Goal: Task Accomplishment & Management: Manage account settings

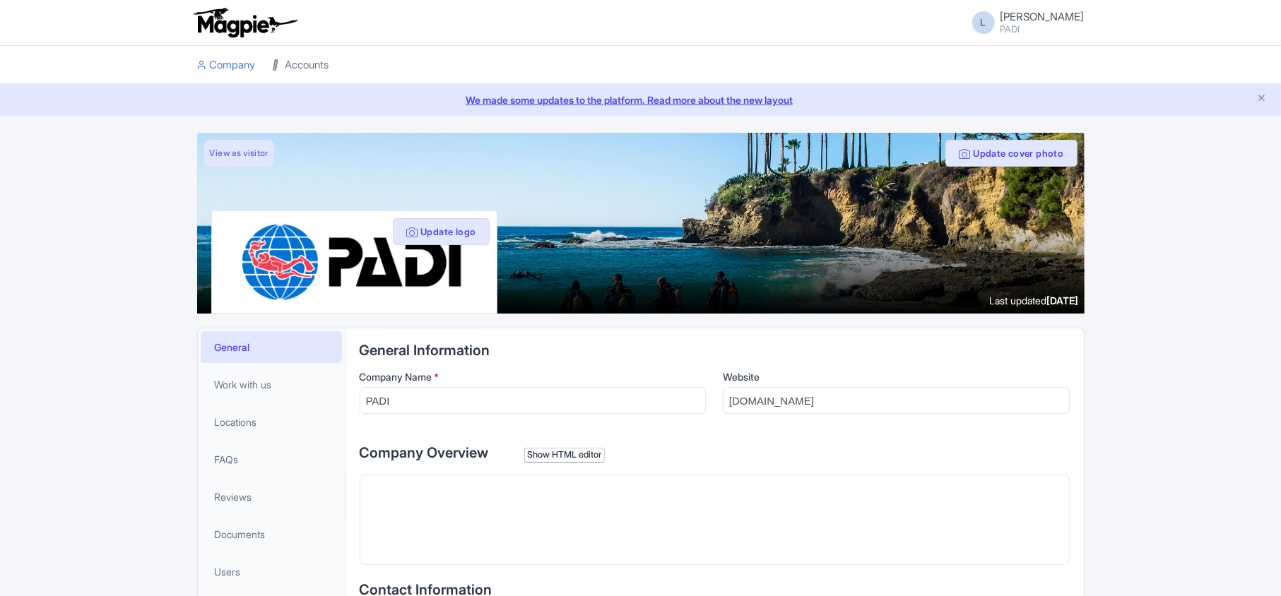
click at [323, 71] on link "Accounts" at bounding box center [301, 65] width 57 height 39
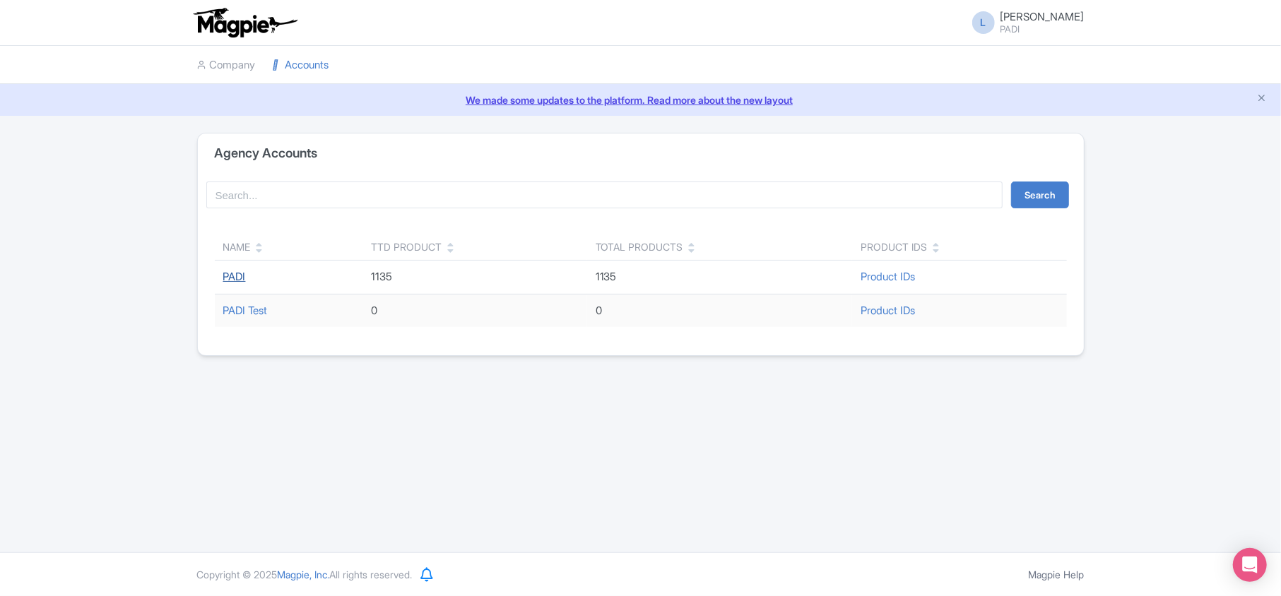
click at [236, 277] on link "PADI" at bounding box center [234, 276] width 23 height 13
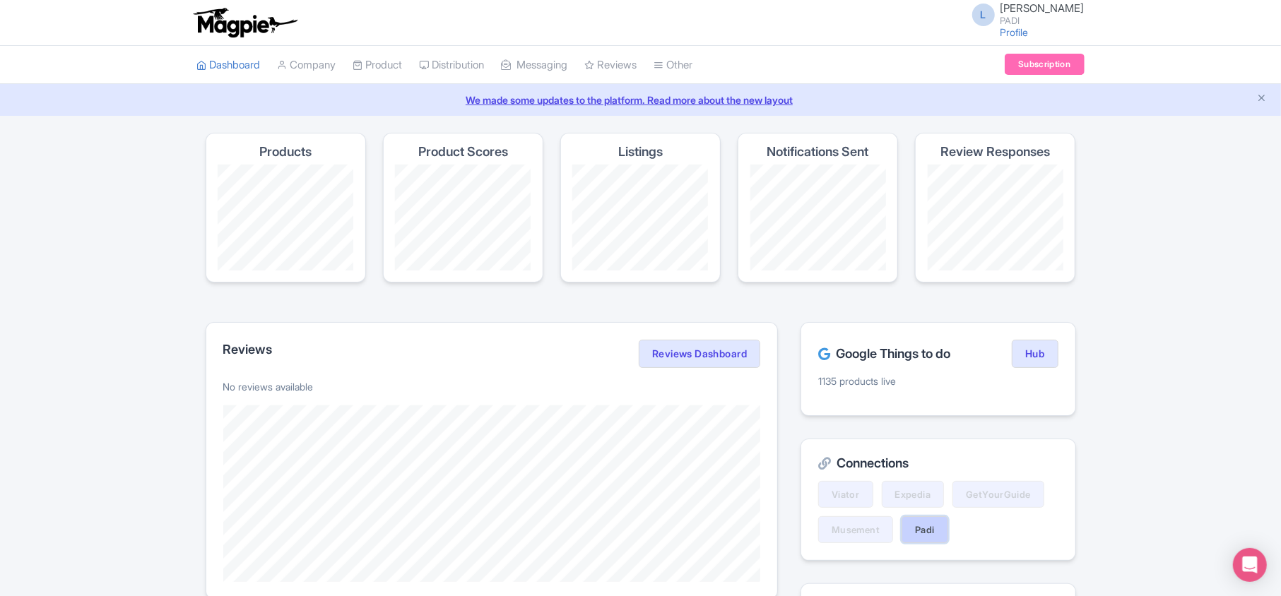
click at [933, 533] on link "Padi" at bounding box center [925, 529] width 47 height 27
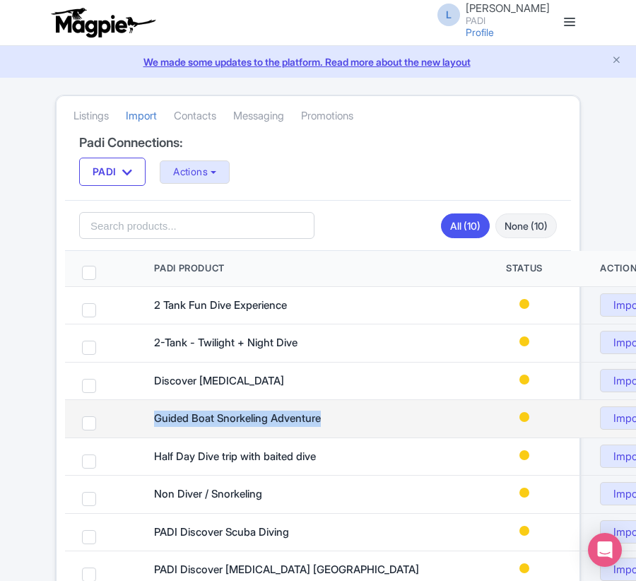
drag, startPoint x: 159, startPoint y: 425, endPoint x: 332, endPoint y: 425, distance: 173.1
click at [332, 425] on div "Guided Boat Snorkeling Adventure" at bounding box center [301, 418] width 295 height 16
copy div "Guided Boat Snorkeling Adventure"
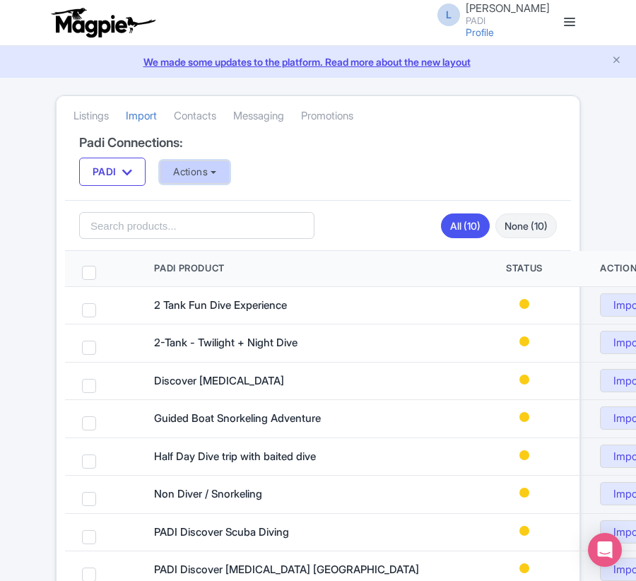
click at [199, 174] on button "Actions" at bounding box center [195, 171] width 70 height 23
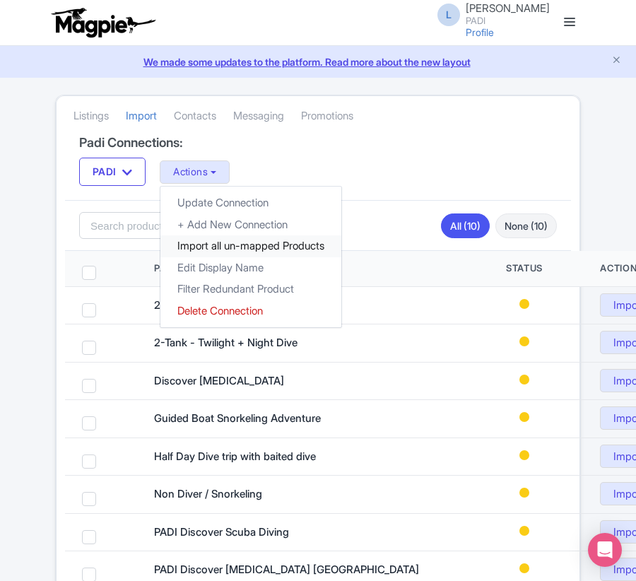
click at [210, 246] on link "Import all un-mapped Products" at bounding box center [250, 246] width 181 height 22
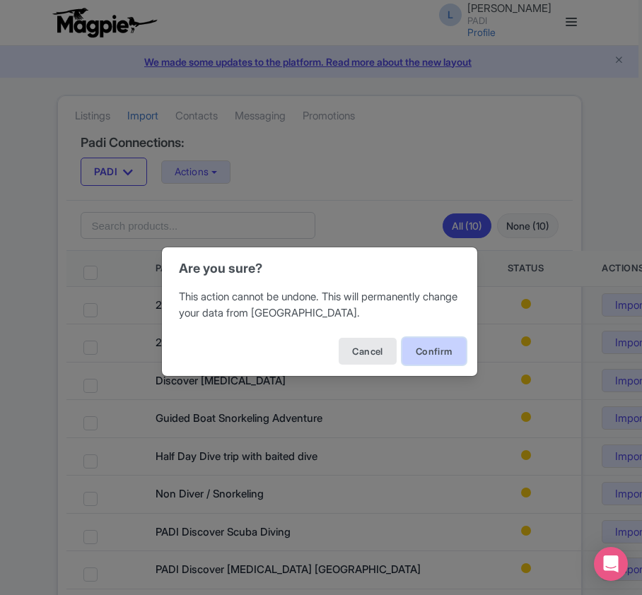
click at [442, 353] on button "Confirm" at bounding box center [434, 351] width 64 height 27
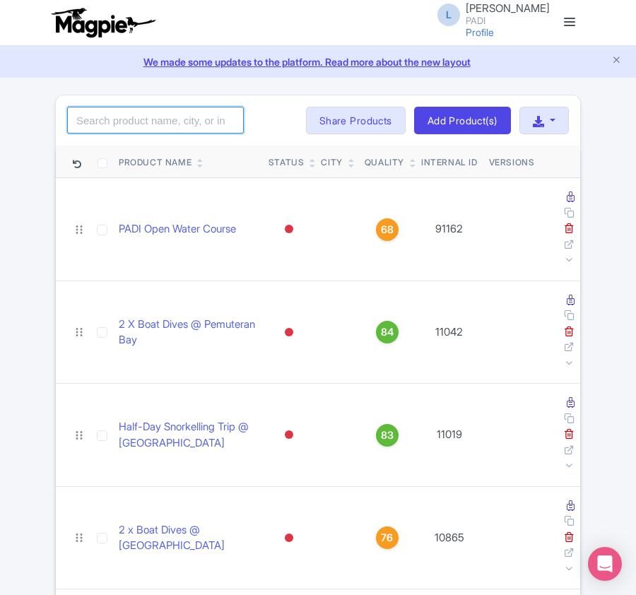
click at [143, 129] on input "search" at bounding box center [155, 120] width 177 height 27
paste input "109140"
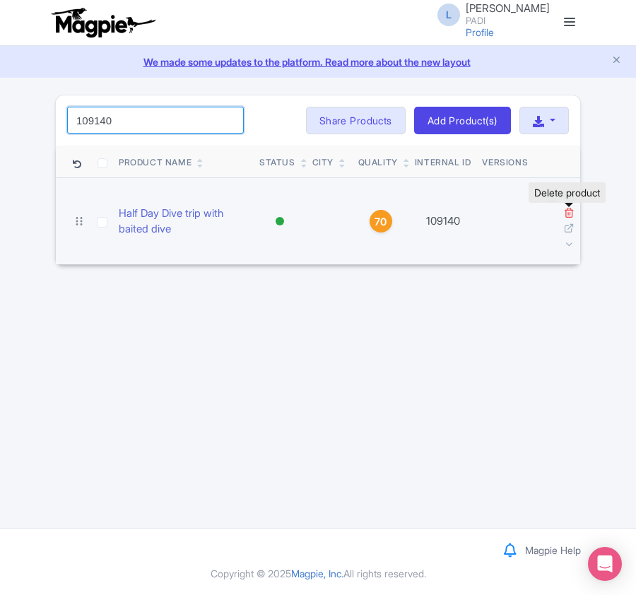
type input "109140"
click at [571, 211] on icon at bounding box center [569, 212] width 11 height 11
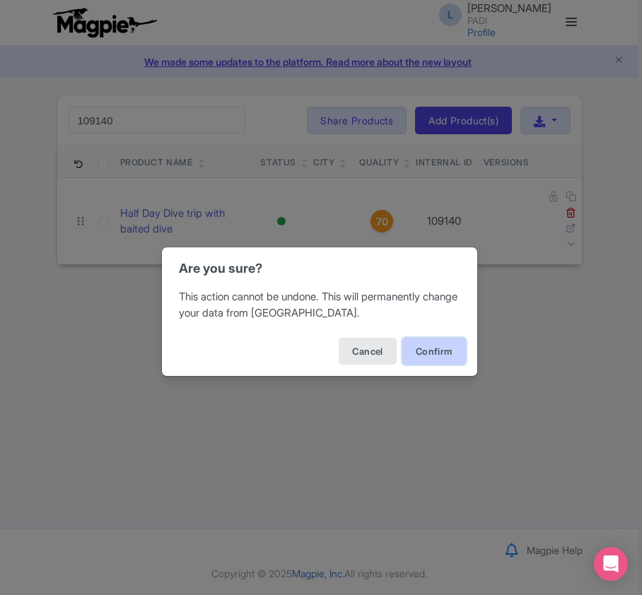
click at [419, 350] on button "Confirm" at bounding box center [434, 351] width 64 height 27
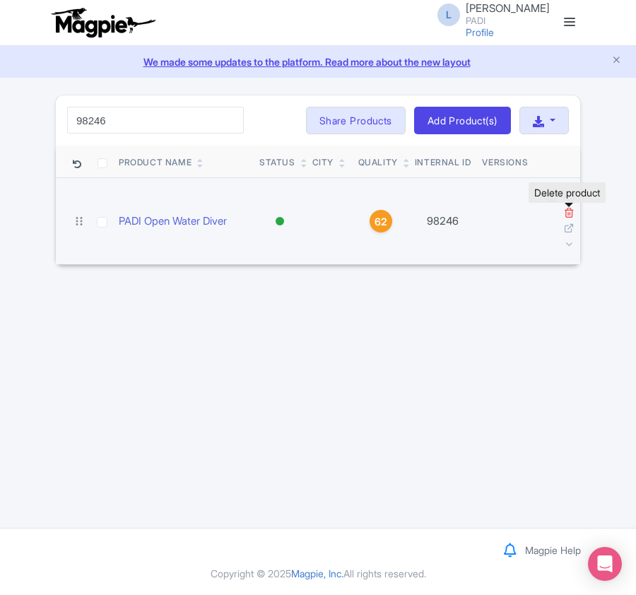
type input "98246"
click at [566, 213] on icon at bounding box center [569, 212] width 11 height 11
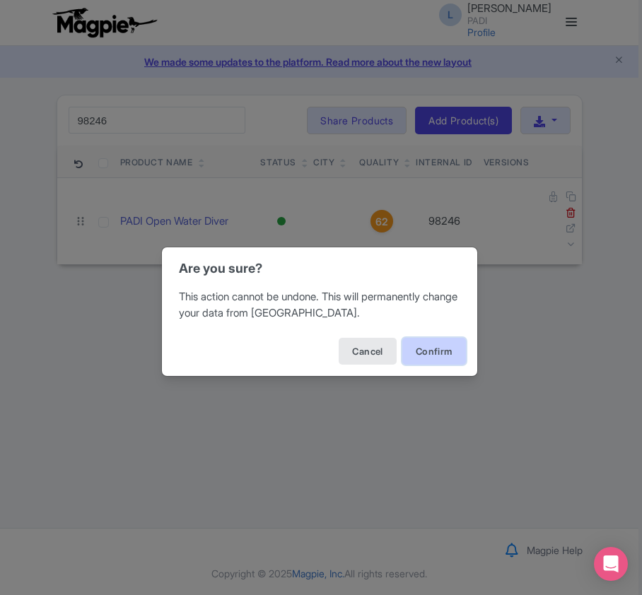
click at [425, 350] on button "Confirm" at bounding box center [434, 351] width 64 height 27
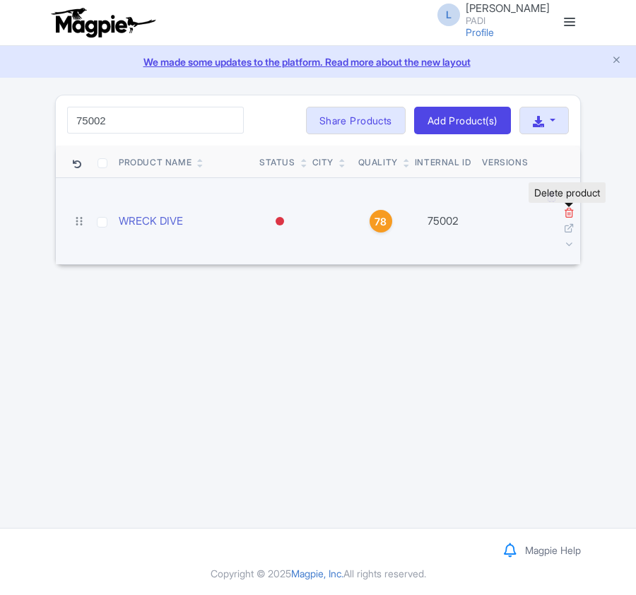
type input "75002"
click at [566, 215] on icon at bounding box center [569, 212] width 11 height 11
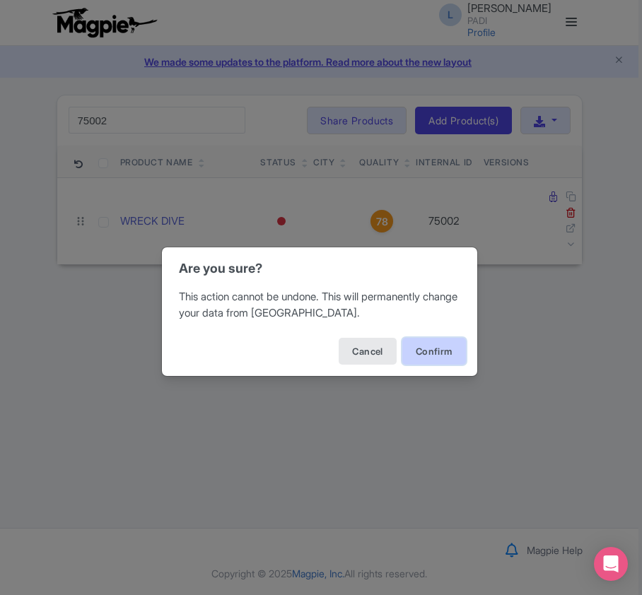
click at [421, 345] on button "Confirm" at bounding box center [434, 351] width 64 height 27
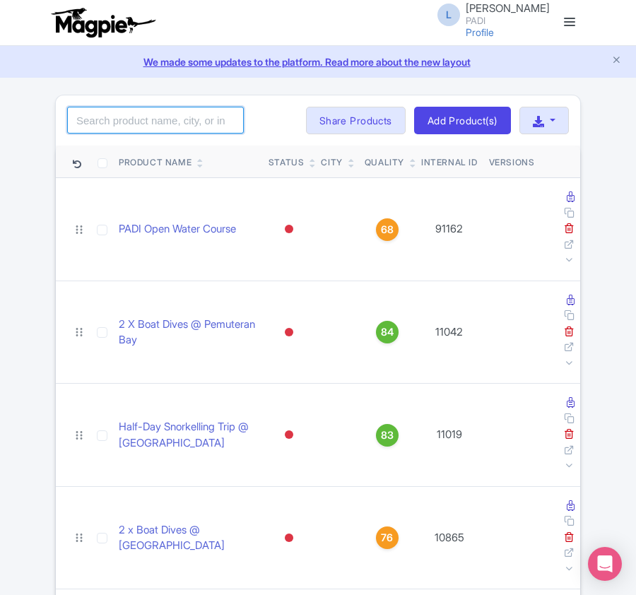
click at [95, 129] on input "search" at bounding box center [155, 120] width 177 height 27
paste input "104577"
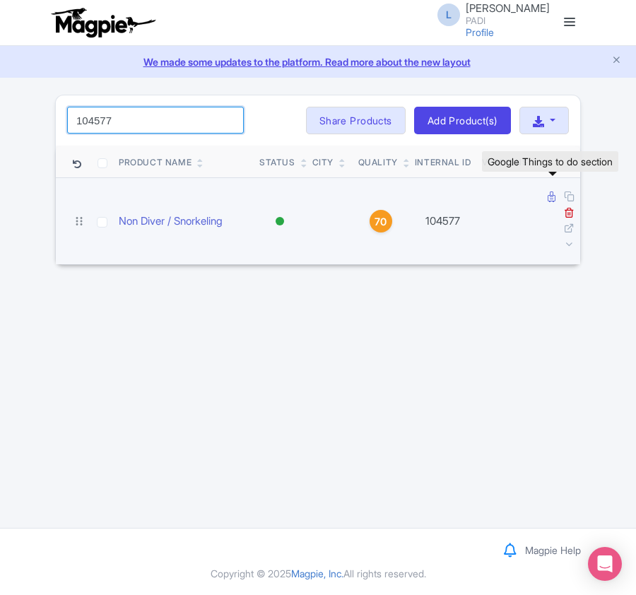
type input "104577"
click at [551, 194] on icon at bounding box center [552, 196] width 8 height 11
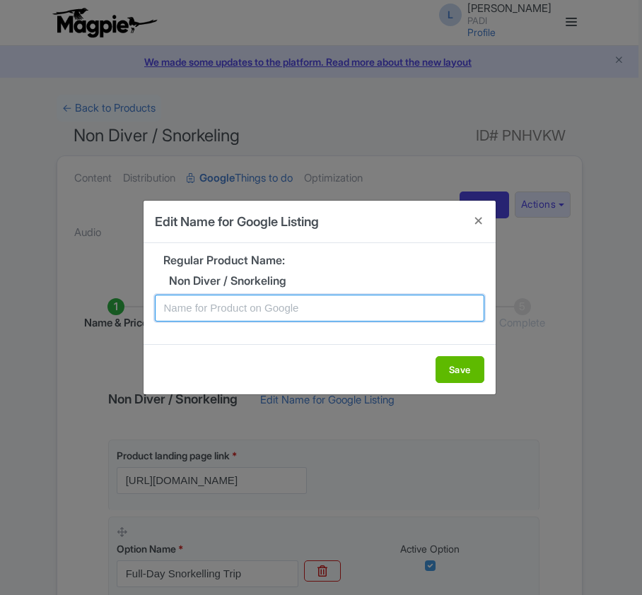
click at [252, 300] on input "text" at bounding box center [319, 308] width 329 height 27
paste input "Red Sea Full-Day Snorkeling Adventure – Clear Waters and Colorful Reefs"
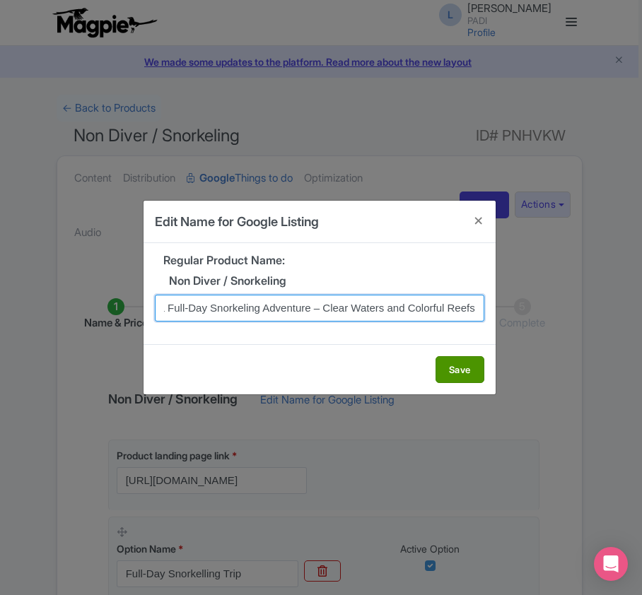
type input "Red Sea Full-Day Snorkeling Adventure – Clear Waters and Colorful Reefs"
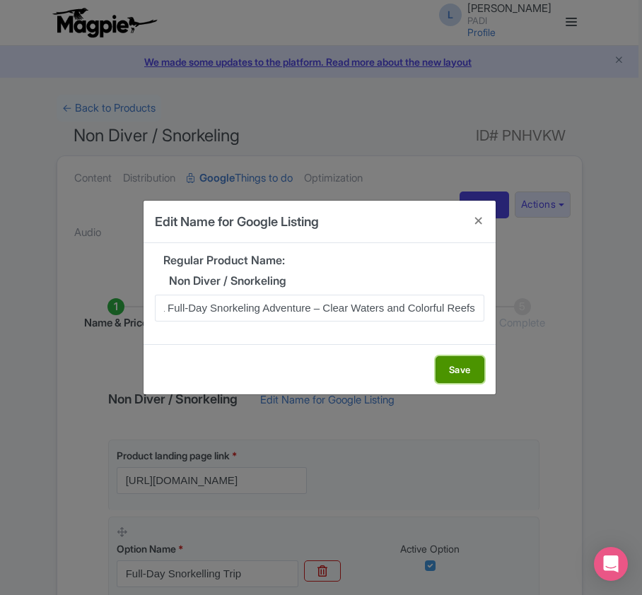
click at [452, 372] on button "Save" at bounding box center [459, 369] width 49 height 27
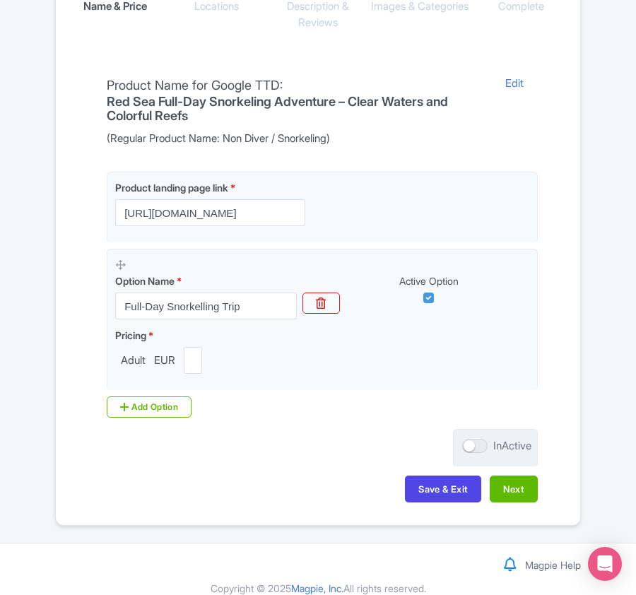
scroll to position [334, 0]
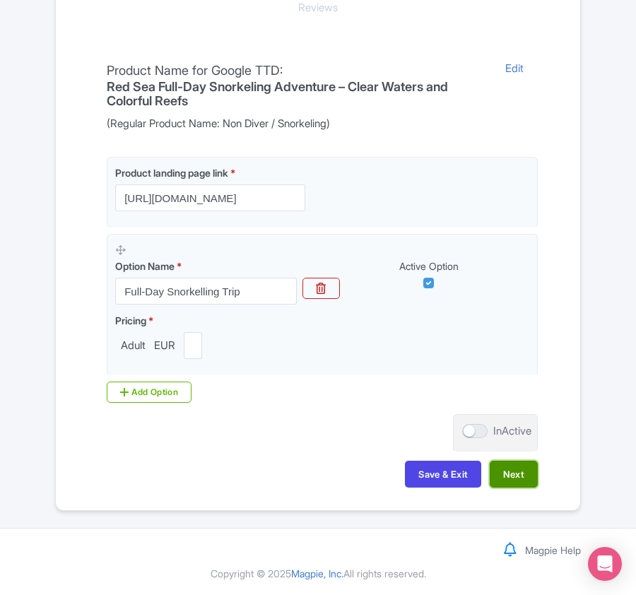
click at [524, 478] on button "Next" at bounding box center [514, 474] width 48 height 27
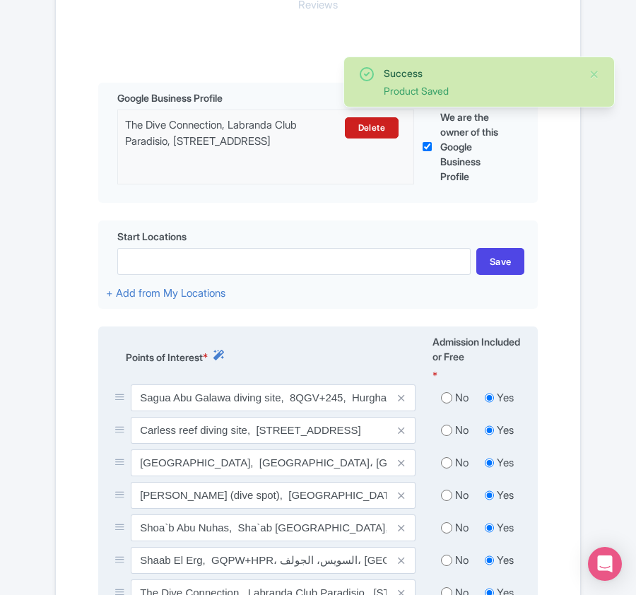
scroll to position [428, 0]
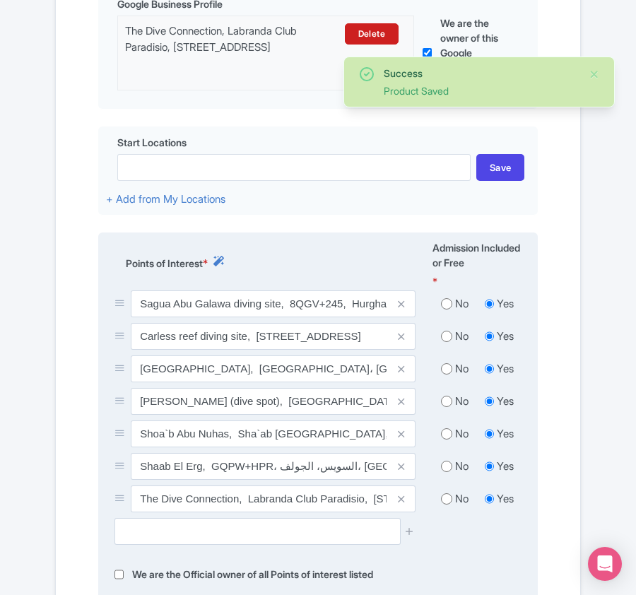
click at [445, 306] on input "radio" at bounding box center [446, 304] width 11 height 14
radio input "true"
click at [444, 339] on input "radio" at bounding box center [446, 336] width 11 height 14
radio input "true"
click at [442, 368] on input "radio" at bounding box center [446, 369] width 11 height 14
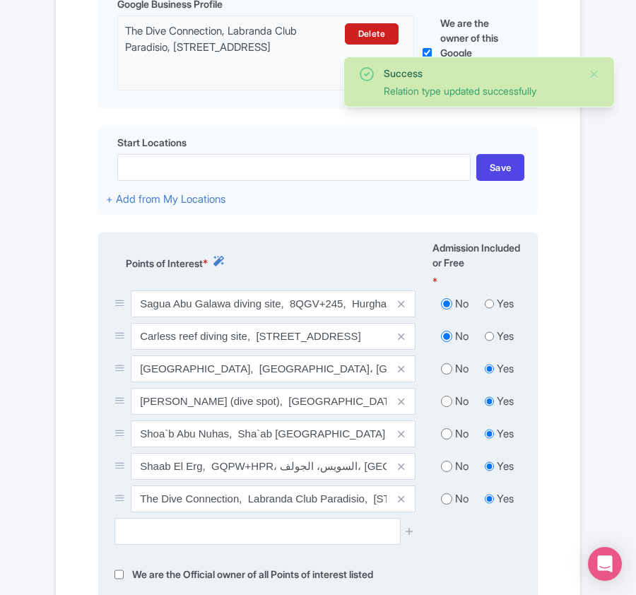
radio input "true"
click at [448, 405] on input "radio" at bounding box center [446, 401] width 11 height 14
radio input "true"
click at [444, 433] on input "radio" at bounding box center [446, 434] width 11 height 14
radio input "true"
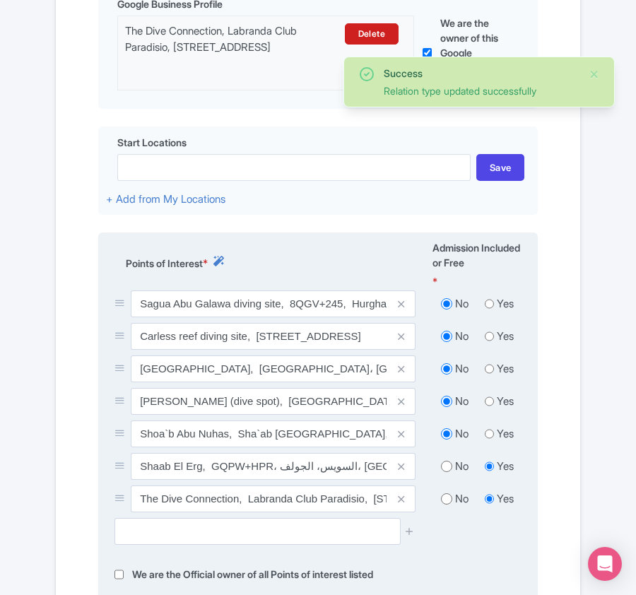
click at [442, 469] on input "radio" at bounding box center [446, 466] width 11 height 14
radio input "true"
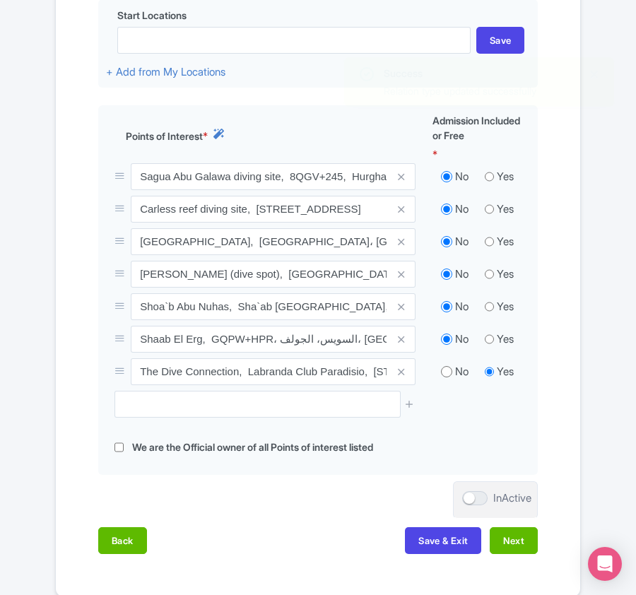
scroll to position [646, 0]
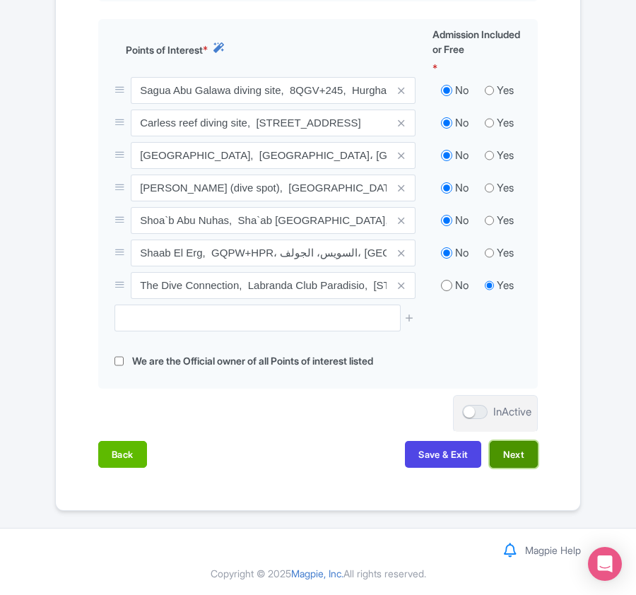
click at [512, 458] on button "Next" at bounding box center [514, 454] width 48 height 27
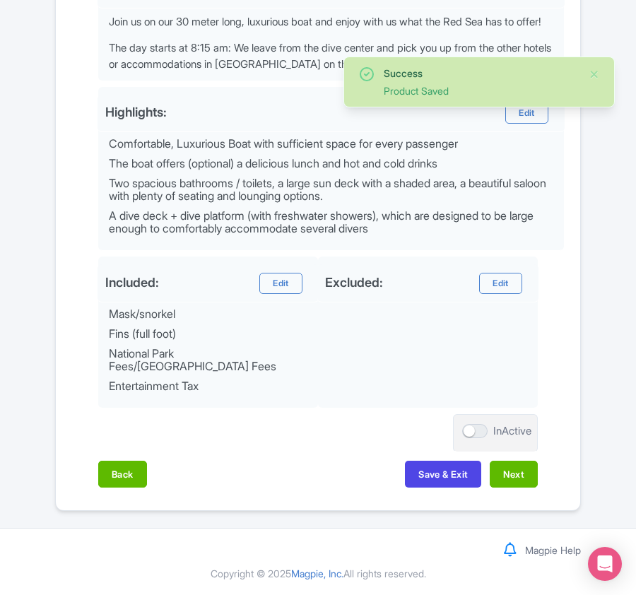
scroll to position [563, 0]
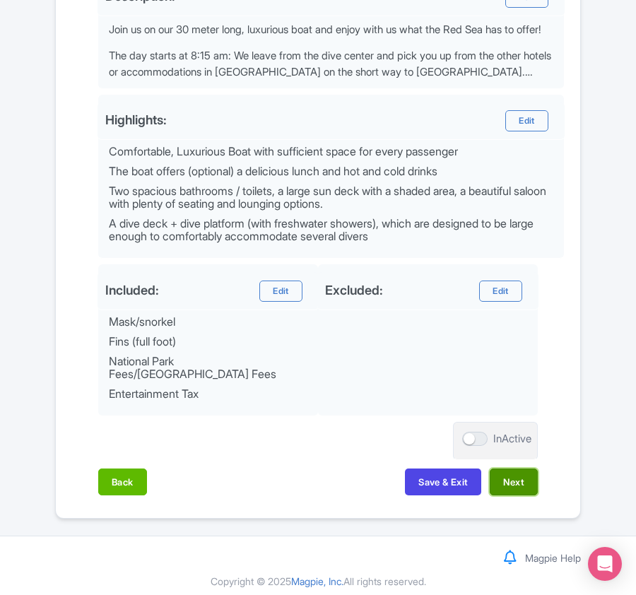
click at [510, 473] on button "Next" at bounding box center [514, 481] width 48 height 27
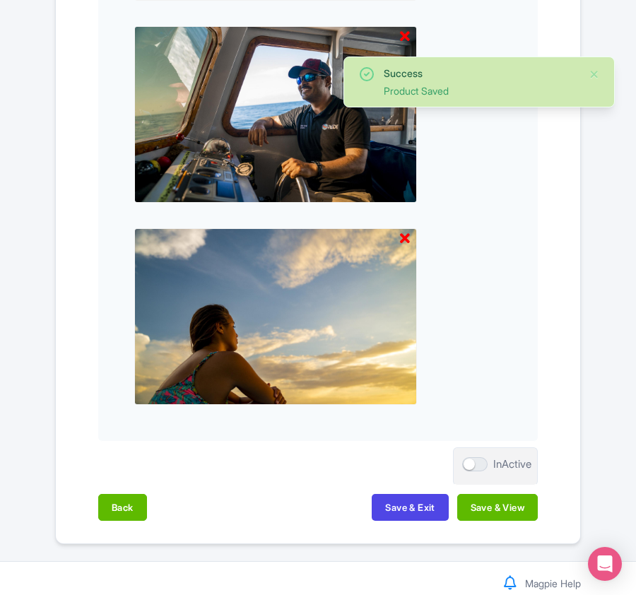
scroll to position [1472, 0]
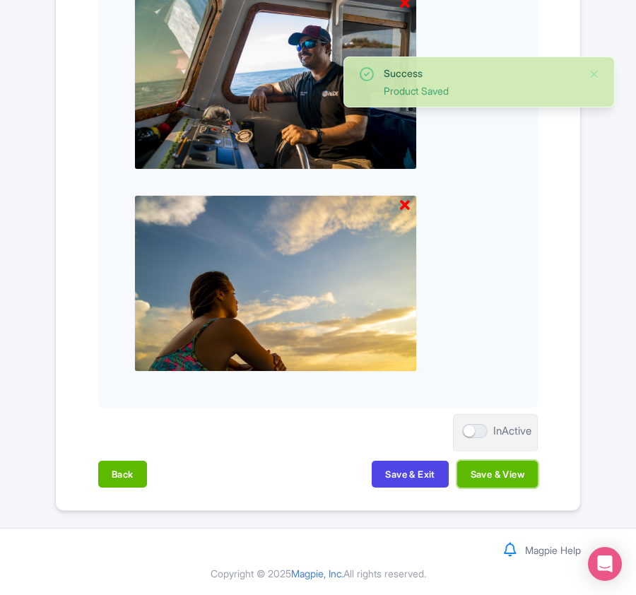
click at [510, 473] on button "Save & View" at bounding box center [497, 474] width 81 height 27
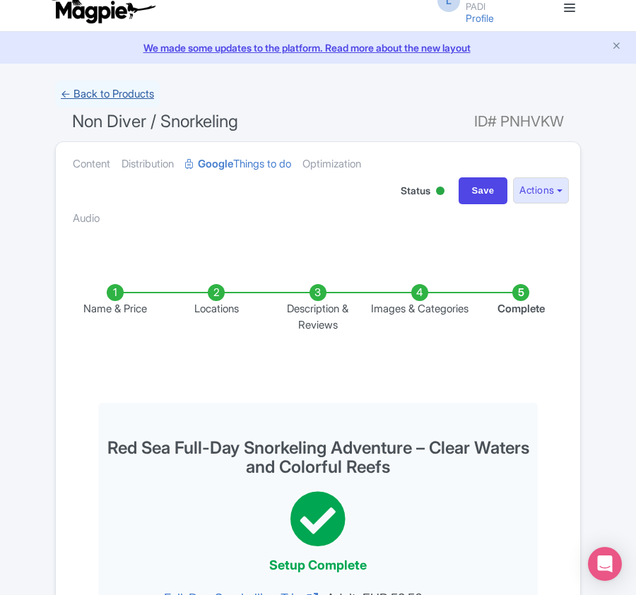
scroll to position [0, 0]
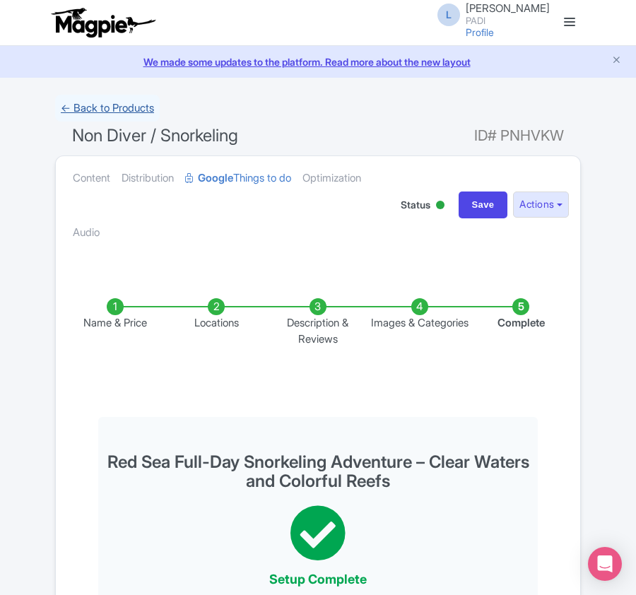
click at [76, 105] on link "← Back to Products" at bounding box center [107, 109] width 105 height 28
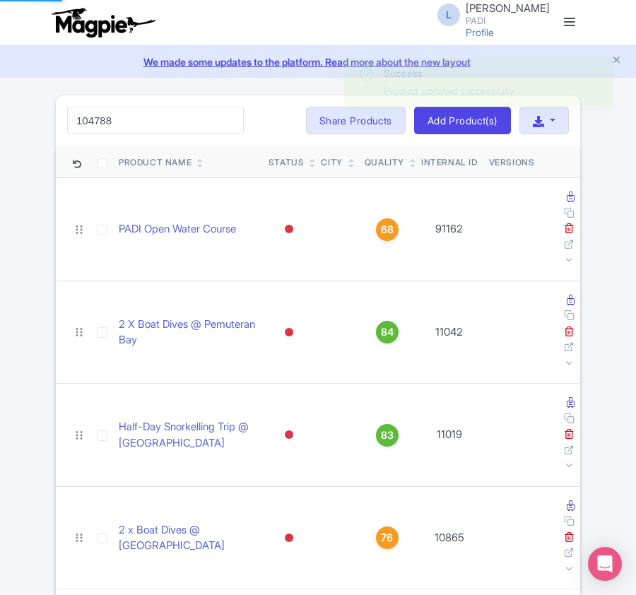
type input "104788"
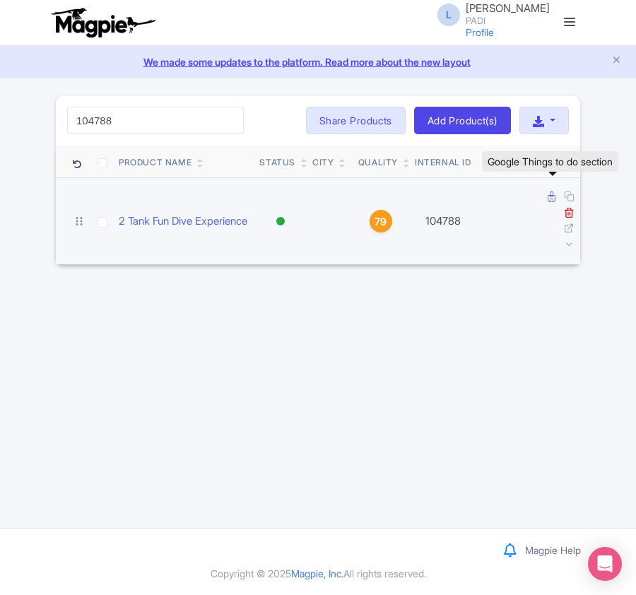
click at [552, 201] on icon at bounding box center [552, 196] width 8 height 11
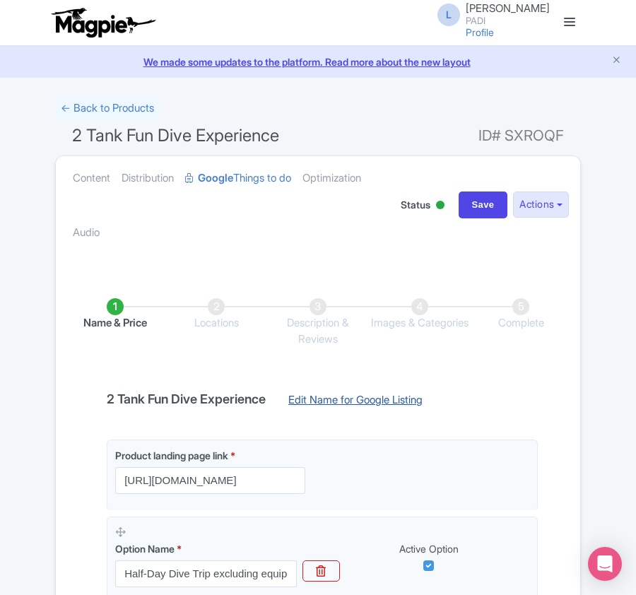
click at [416, 399] on link "Edit Name for Google Listing" at bounding box center [355, 403] width 163 height 23
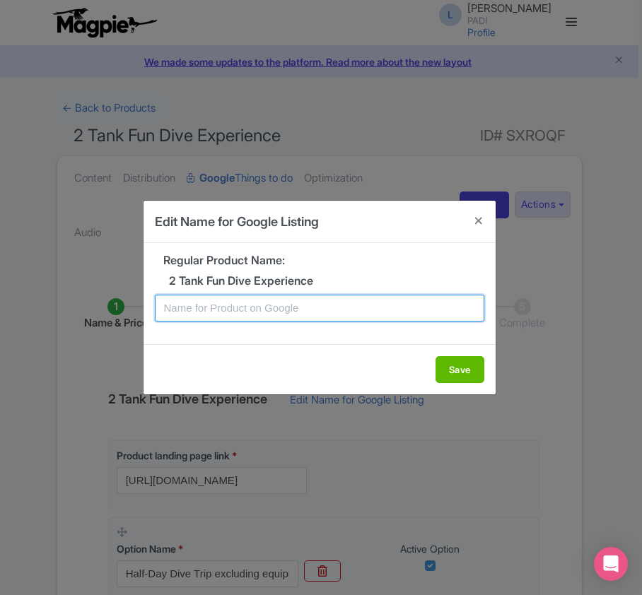
click at [207, 300] on input "text" at bounding box center [319, 308] width 329 height 27
paste input "Explore Cozumel's famous [GEOGRAPHIC_DATA] – 2 Fun Dives for Certified Divers"
type input "Explore Cozumel's famous Marine Park – 2 Fun Dives for Certified Divers"
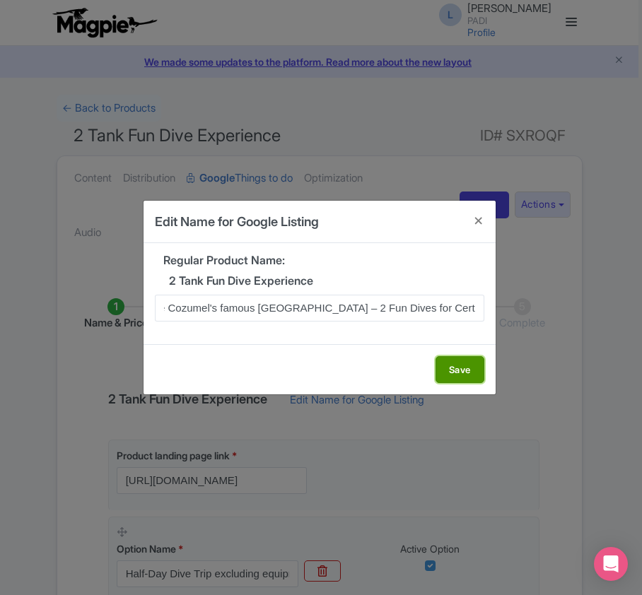
click at [450, 367] on button "Save" at bounding box center [459, 369] width 49 height 27
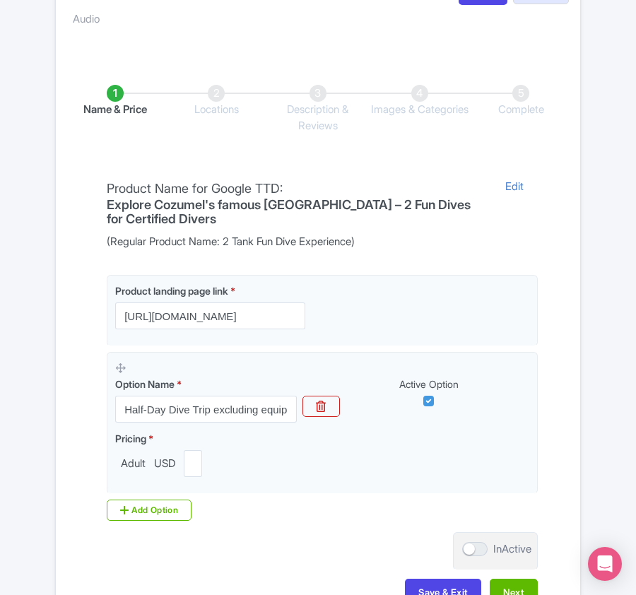
scroll to position [334, 0]
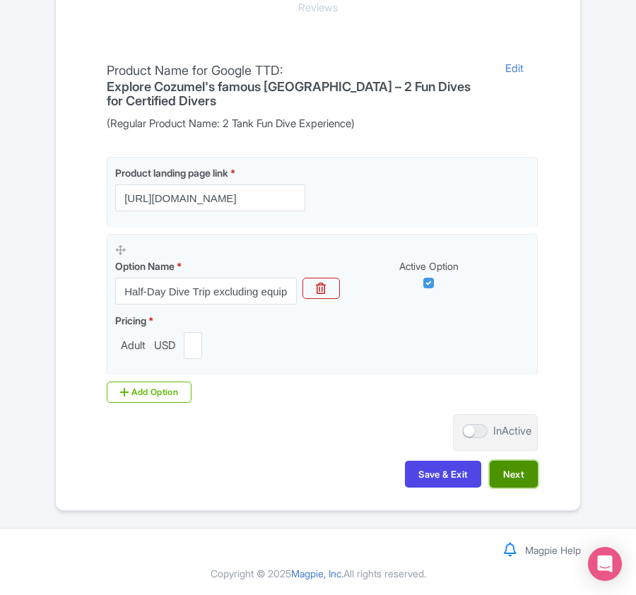
click at [526, 475] on button "Next" at bounding box center [514, 474] width 48 height 27
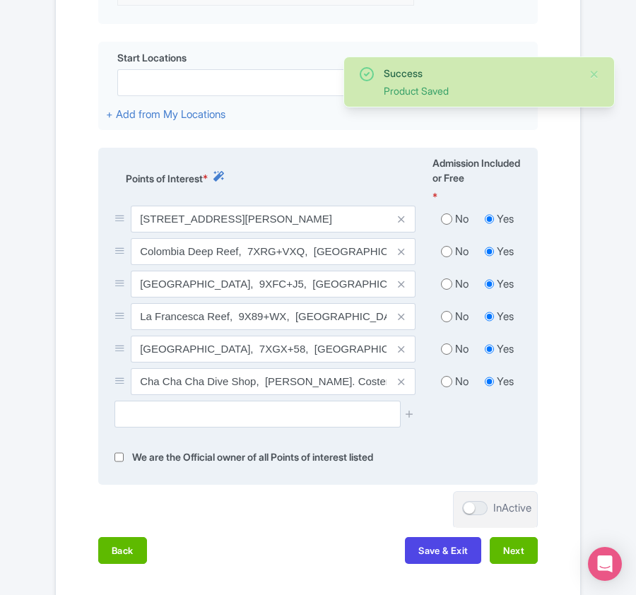
scroll to position [523, 0]
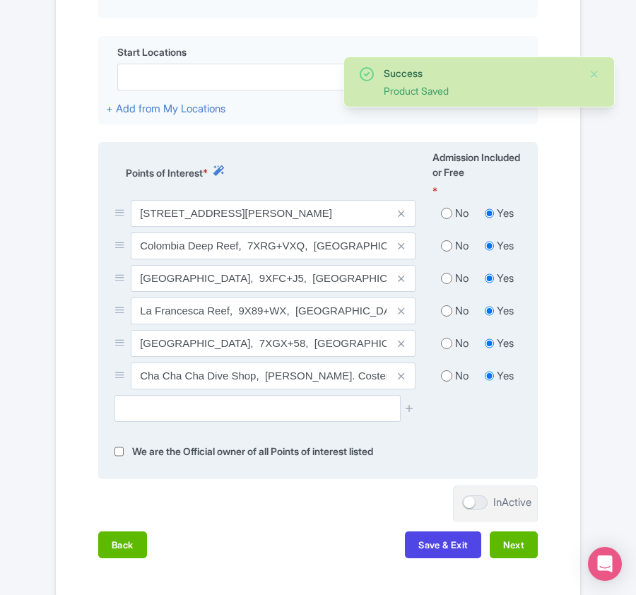
click at [447, 207] on input "radio" at bounding box center [446, 213] width 11 height 14
radio input "true"
click at [445, 244] on input "radio" at bounding box center [446, 246] width 11 height 14
radio input "true"
drag, startPoint x: 452, startPoint y: 273, endPoint x: 450, endPoint y: 283, distance: 10.1
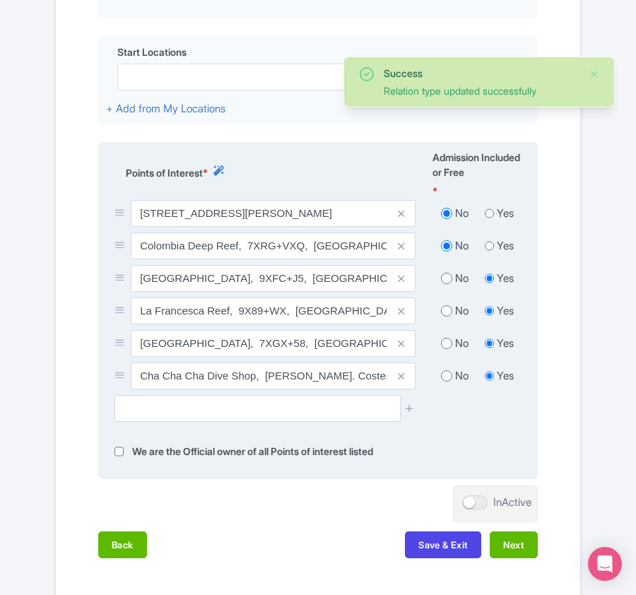
click at [452, 276] on div "No" at bounding box center [454, 279] width 45 height 16
click at [447, 278] on input "radio" at bounding box center [446, 278] width 11 height 14
radio input "true"
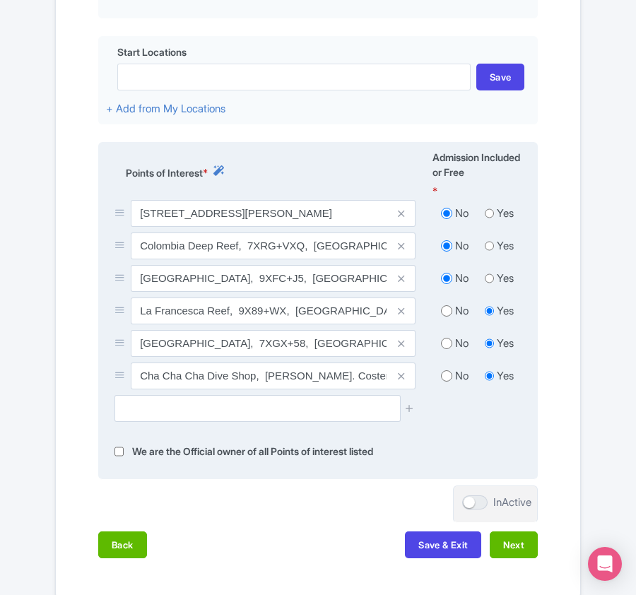
click at [444, 311] on input "radio" at bounding box center [446, 311] width 11 height 14
radio input "true"
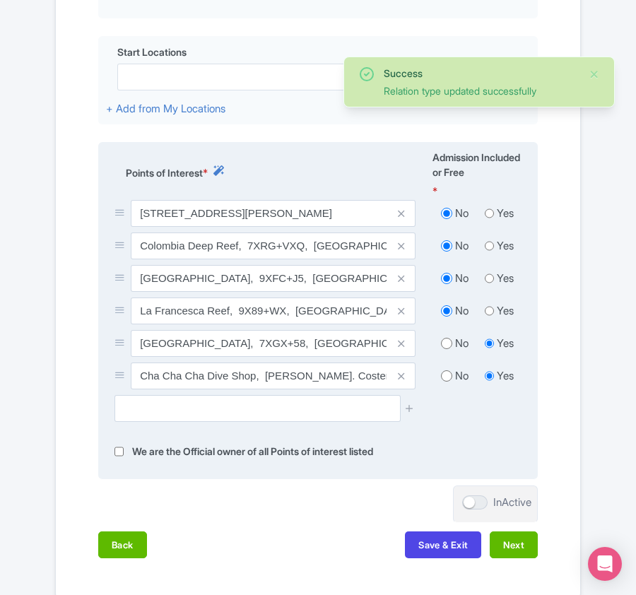
click at [444, 341] on input "radio" at bounding box center [446, 343] width 11 height 14
radio input "true"
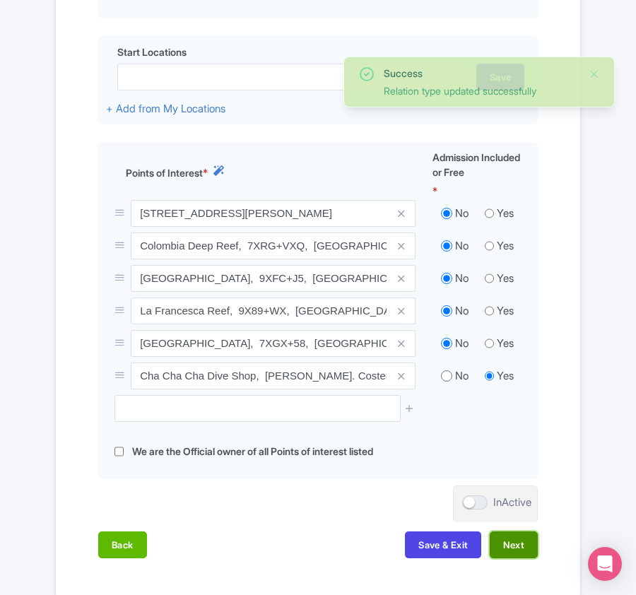
click at [509, 545] on button "Next" at bounding box center [514, 544] width 48 height 27
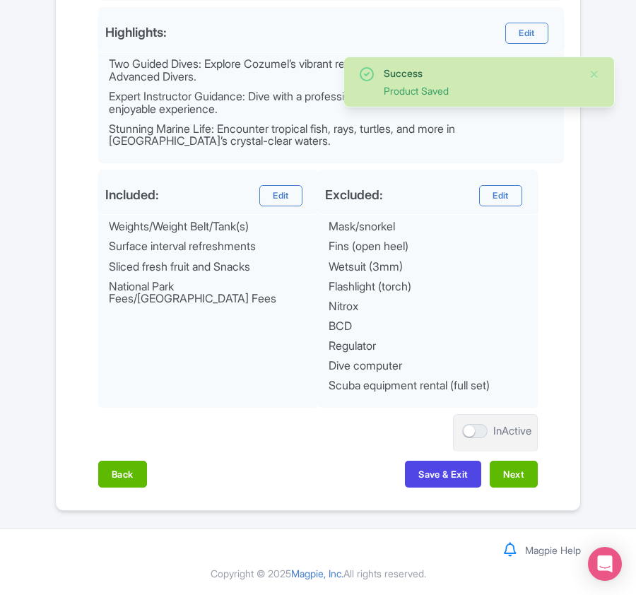
scroll to position [651, 0]
click at [513, 469] on button "Next" at bounding box center [514, 474] width 48 height 27
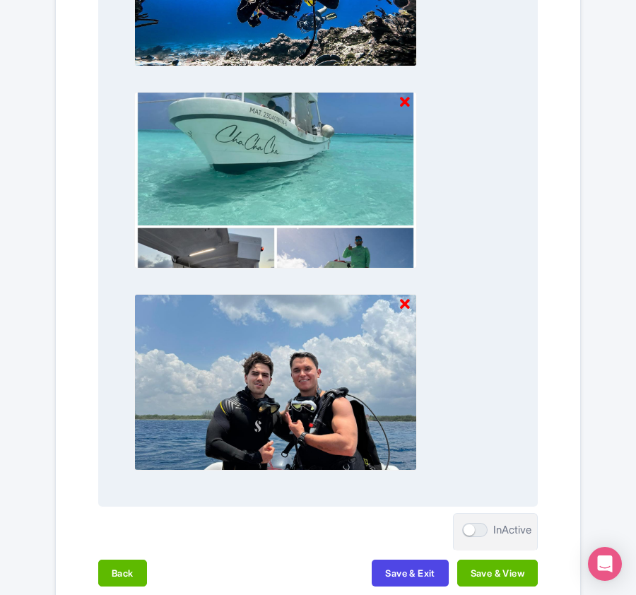
scroll to position [1472, 0]
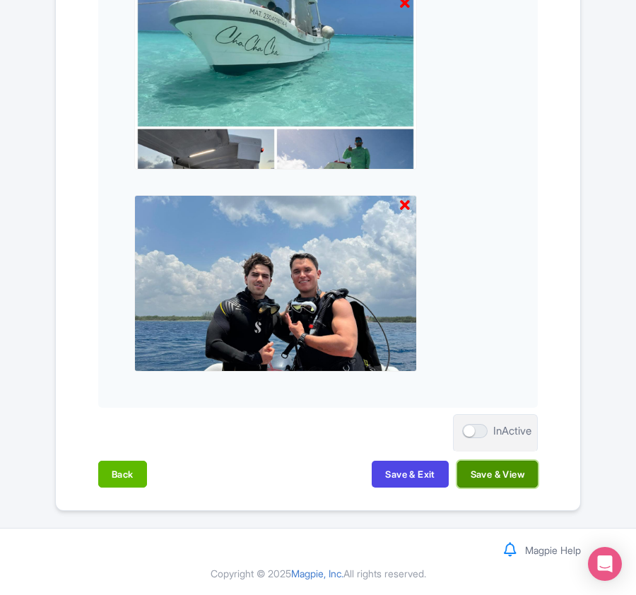
click at [492, 472] on button "Save & View" at bounding box center [497, 474] width 81 height 27
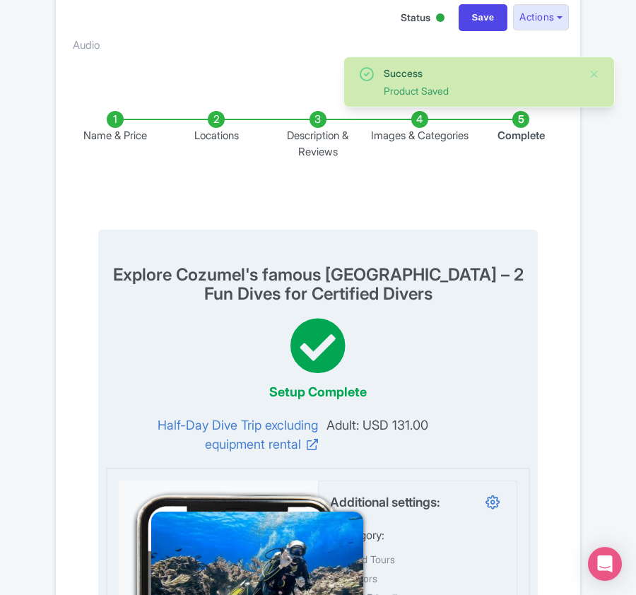
scroll to position [59, 0]
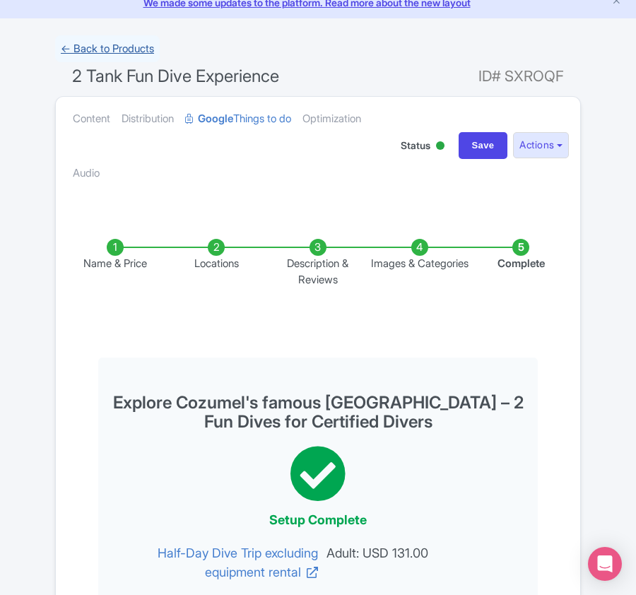
click at [88, 40] on link "← Back to Products" at bounding box center [107, 49] width 105 height 28
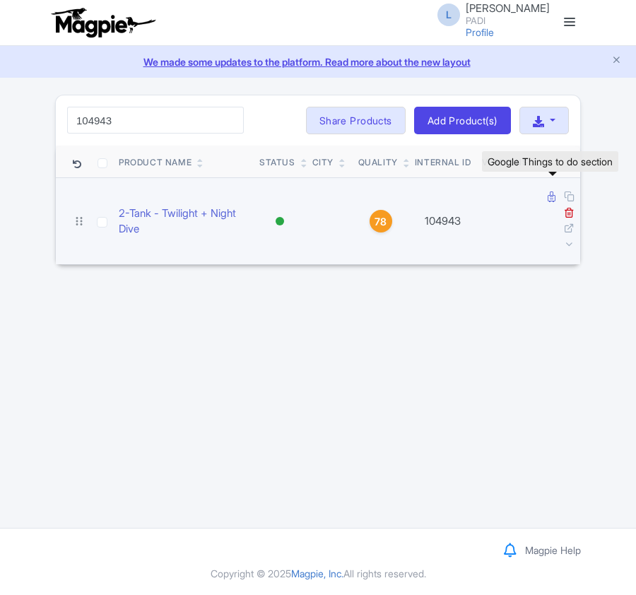
type input "104943"
click at [548, 199] on icon at bounding box center [552, 196] width 8 height 11
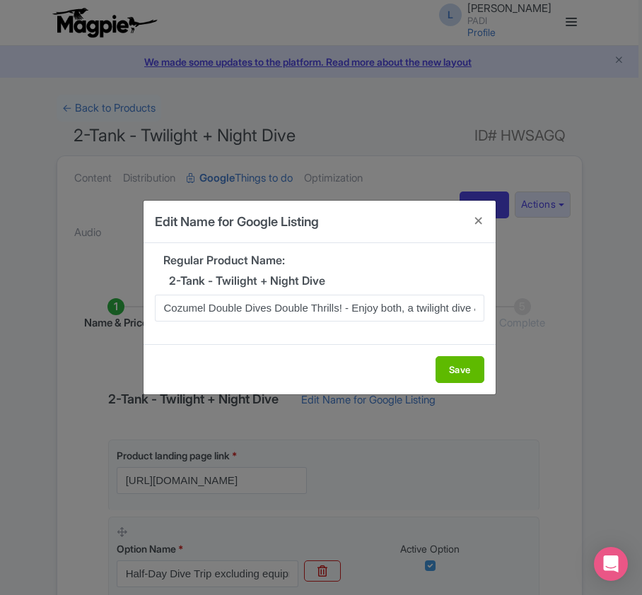
scroll to position [0, 68]
type input "Cozumel Double Dives Double Thrills! - Enjoy both, a twilight dive & a night di…"
click at [442, 363] on button "Save" at bounding box center [459, 369] width 49 height 27
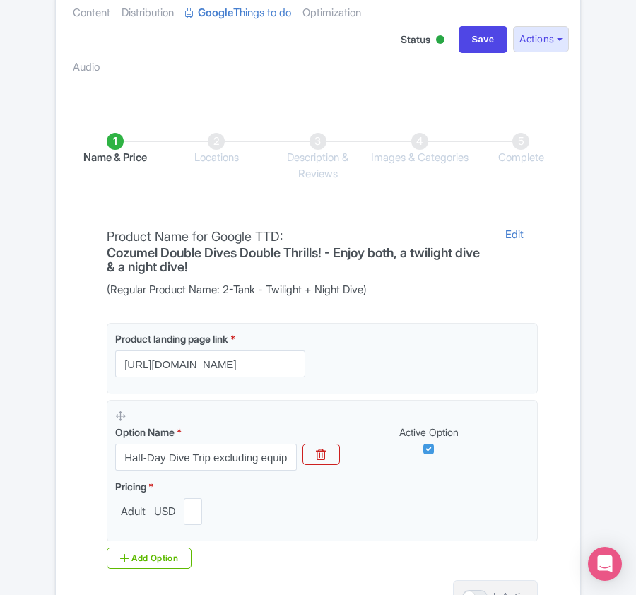
scroll to position [334, 0]
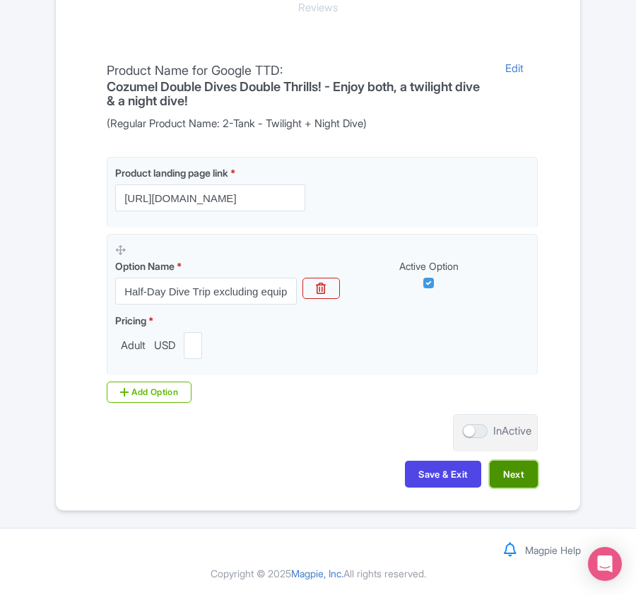
click at [512, 473] on button "Next" at bounding box center [514, 474] width 48 height 27
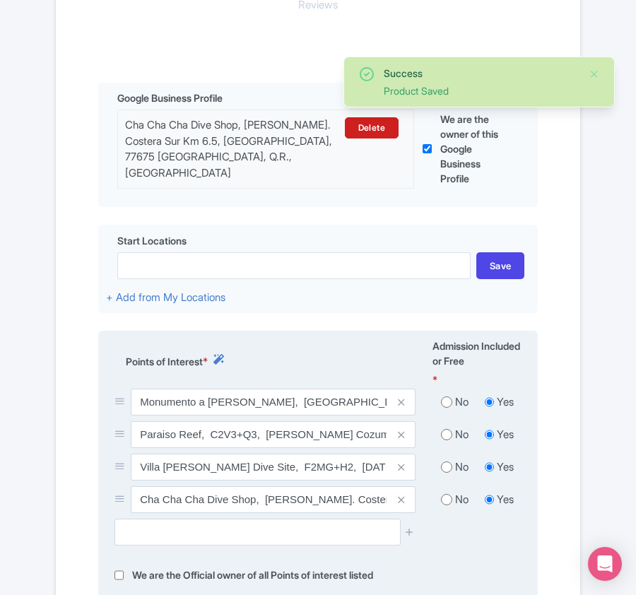
click at [442, 400] on input "radio" at bounding box center [446, 402] width 11 height 14
radio input "true"
click at [442, 439] on input "radio" at bounding box center [446, 434] width 11 height 14
radio input "true"
click at [442, 469] on input "radio" at bounding box center [446, 467] width 11 height 14
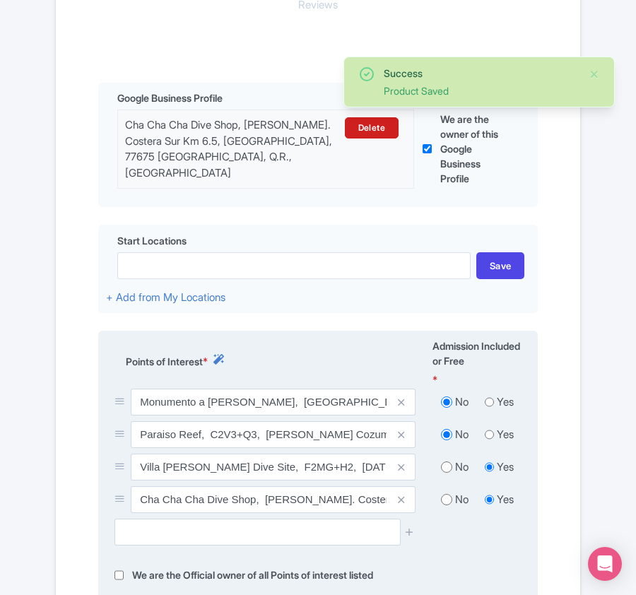
radio input "true"
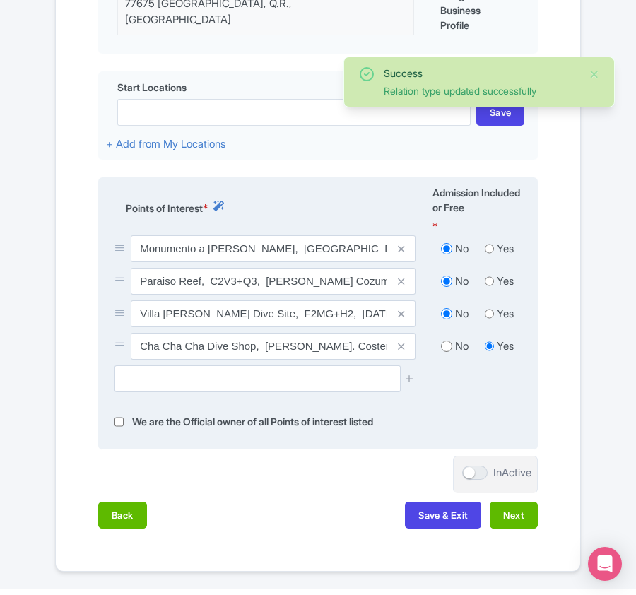
scroll to position [523, 0]
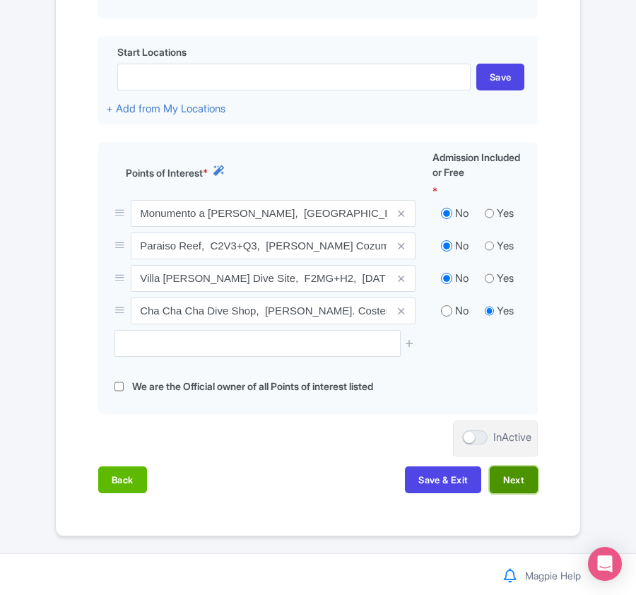
click at [502, 483] on button "Next" at bounding box center [514, 479] width 48 height 27
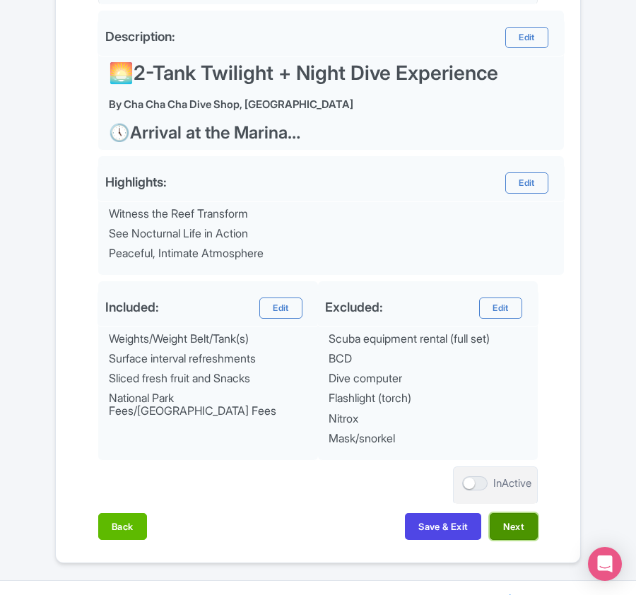
click at [502, 529] on button "Next" at bounding box center [514, 526] width 48 height 27
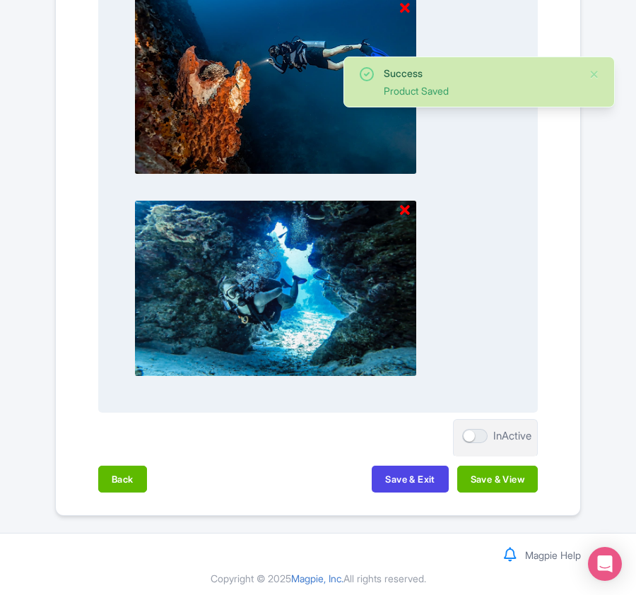
scroll to position [1472, 0]
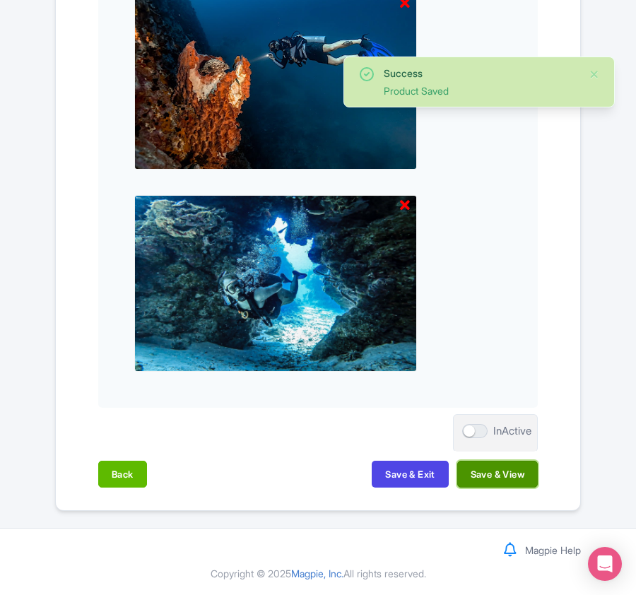
click at [514, 476] on button "Save & View" at bounding box center [497, 474] width 81 height 27
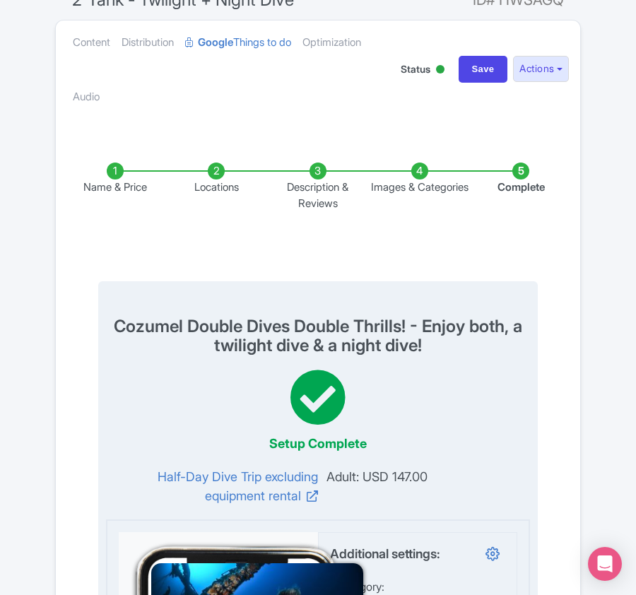
scroll to position [0, 0]
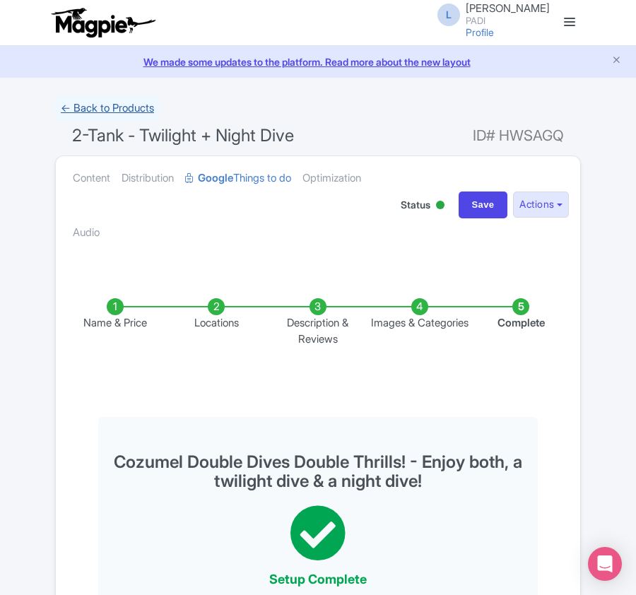
click at [114, 109] on link "← Back to Products" at bounding box center [107, 109] width 105 height 28
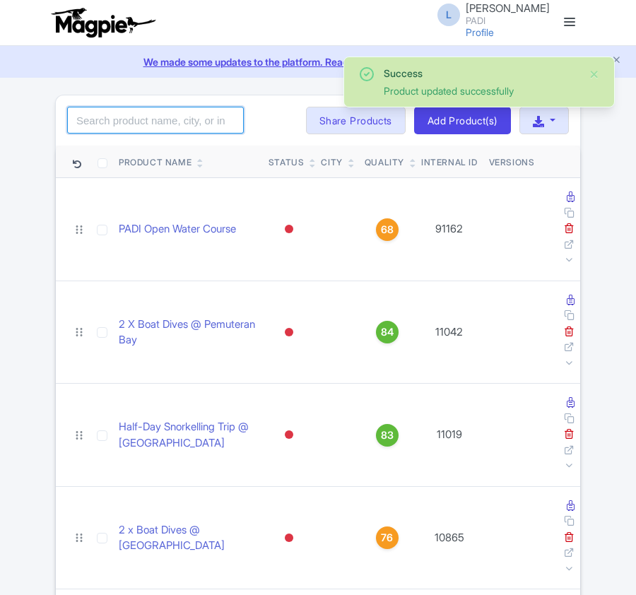
drag, startPoint x: 0, startPoint y: 0, endPoint x: 129, endPoint y: 122, distance: 177.4
click at [129, 122] on input "search" at bounding box center [155, 120] width 177 height 27
paste input "91870"
type input "91870"
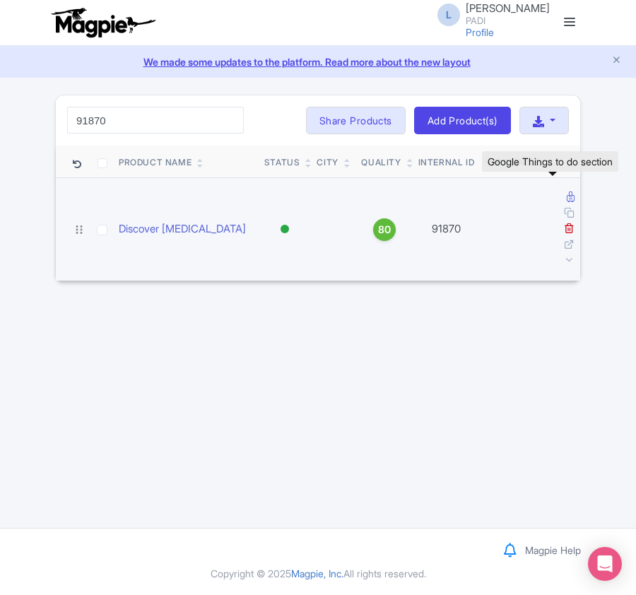
click at [567, 199] on icon at bounding box center [571, 196] width 8 height 11
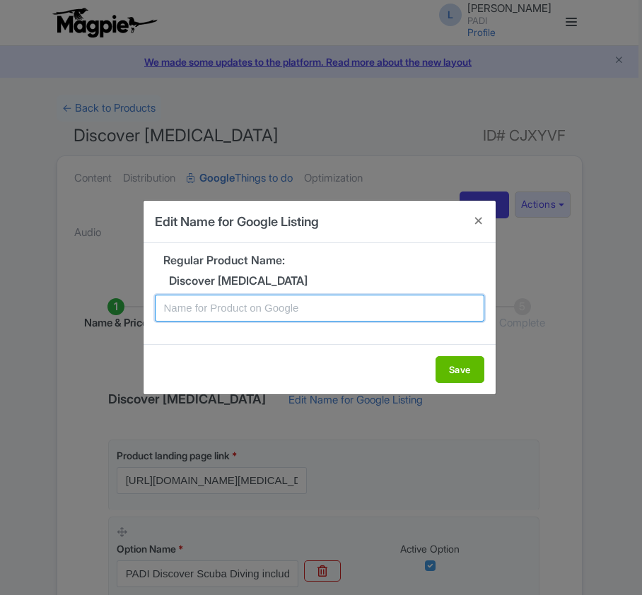
click at [242, 306] on input "text" at bounding box center [319, 308] width 329 height 27
paste input "Bocas Del Toro Scuba Discovery – Beginner-Friendly Introductory Experience"
type input "Bocas Del Toro Scuba Discovery – Beginner-Friendly Introductory Experience"
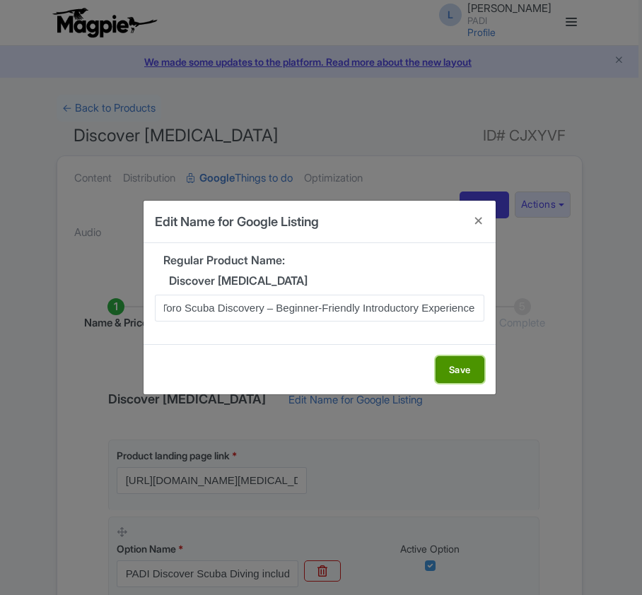
click at [459, 374] on button "Save" at bounding box center [459, 369] width 49 height 27
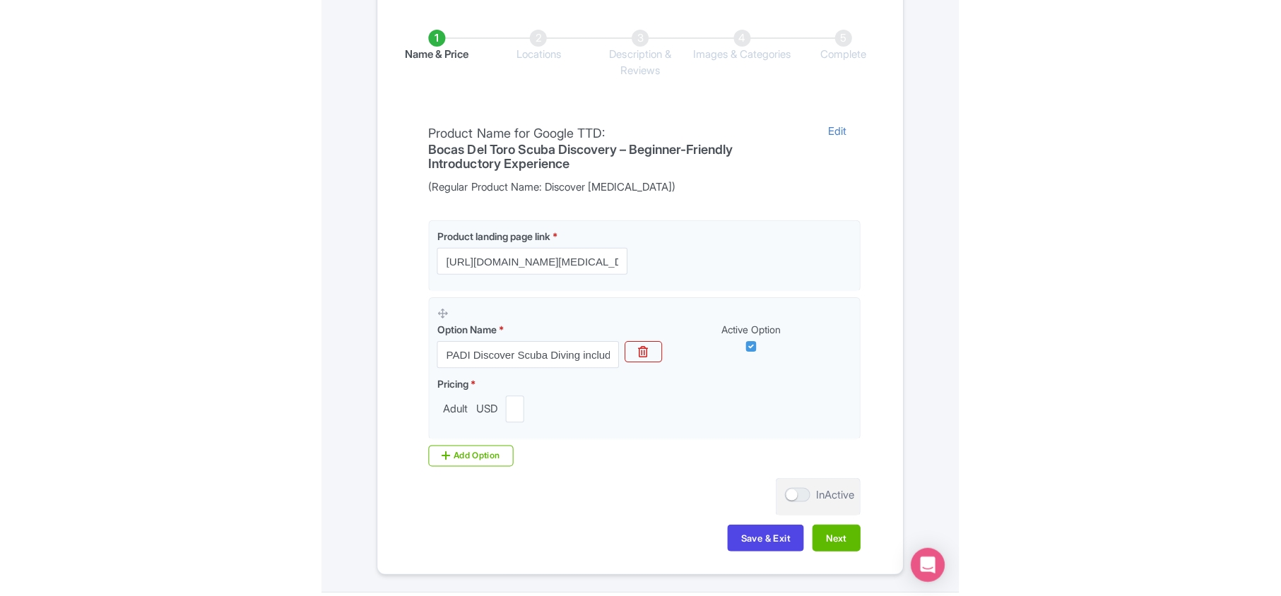
scroll to position [334, 0]
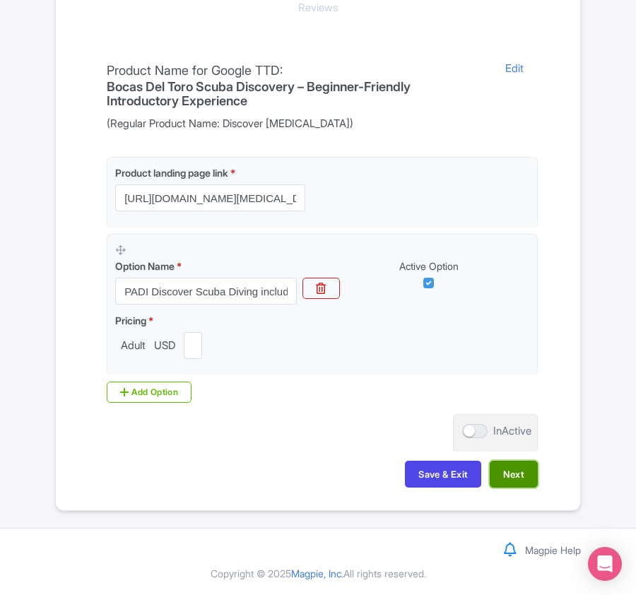
click at [517, 473] on button "Next" at bounding box center [514, 474] width 48 height 27
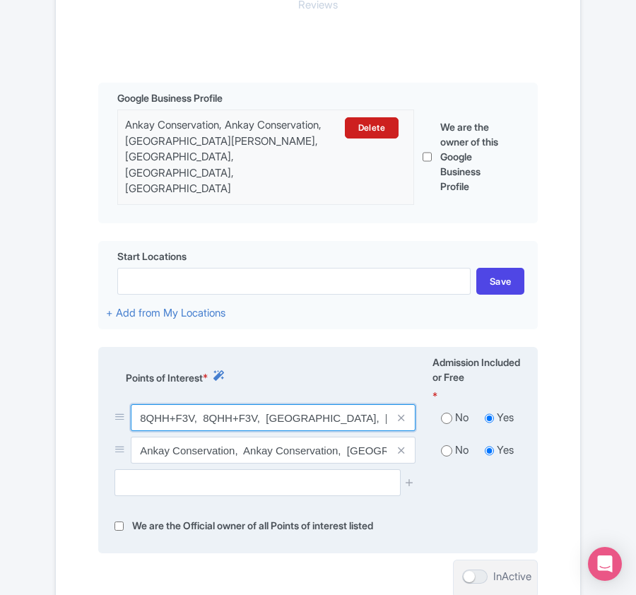
drag, startPoint x: 256, startPoint y: 397, endPoint x: 133, endPoint y: 396, distance: 122.9
click at [133, 404] on input "8QHH+F3V, 8QHH+F3V, Bastimentos Island, Bocas del Toro Province, Panama" at bounding box center [273, 417] width 285 height 27
click at [383, 355] on div "Points of Interest *" at bounding box center [265, 380] width 318 height 50
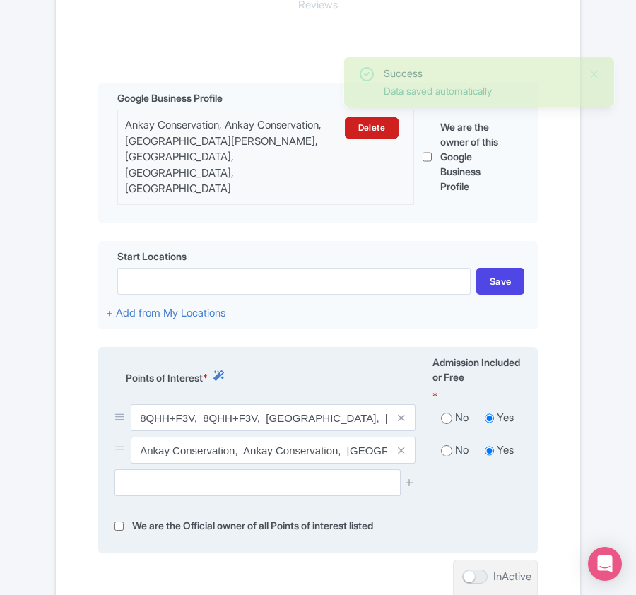
click at [444, 411] on input "radio" at bounding box center [446, 418] width 11 height 14
radio input "true"
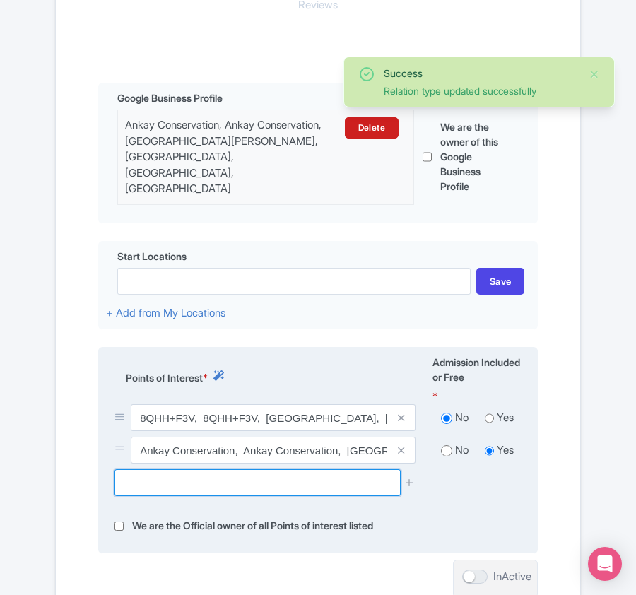
click at [153, 470] on input "text" at bounding box center [256, 482] width 285 height 27
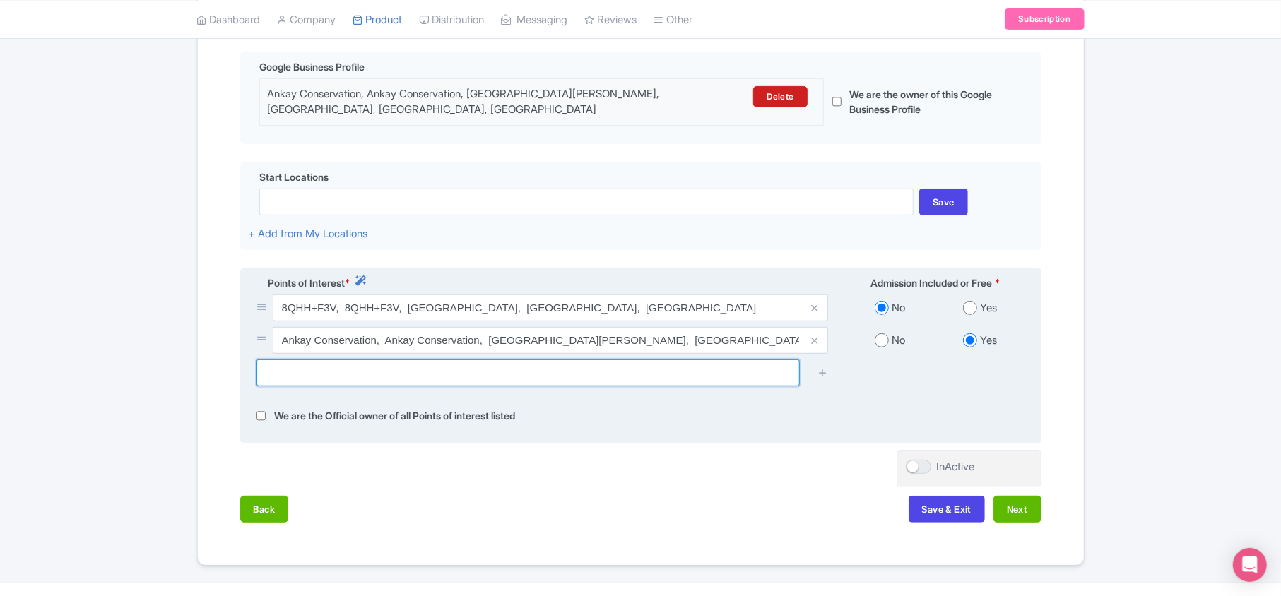
paste input "Grandmas Garden"
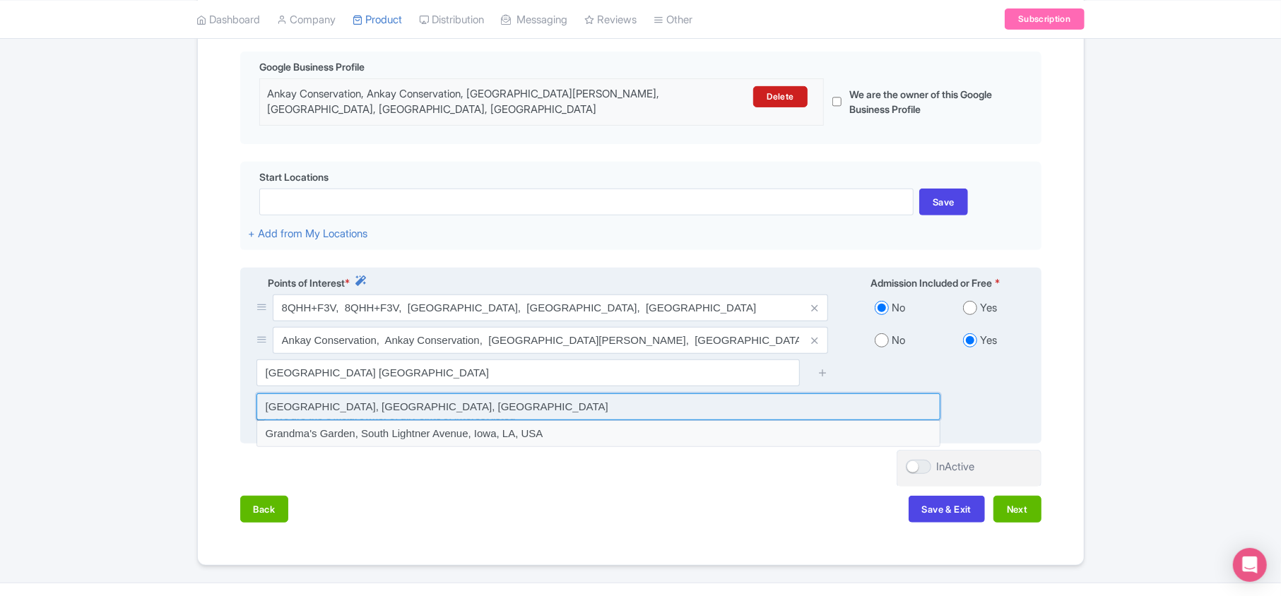
click at [368, 410] on input at bounding box center [598, 407] width 684 height 27
type input "Grandmas Garden, Bocas del Toro, Panama"
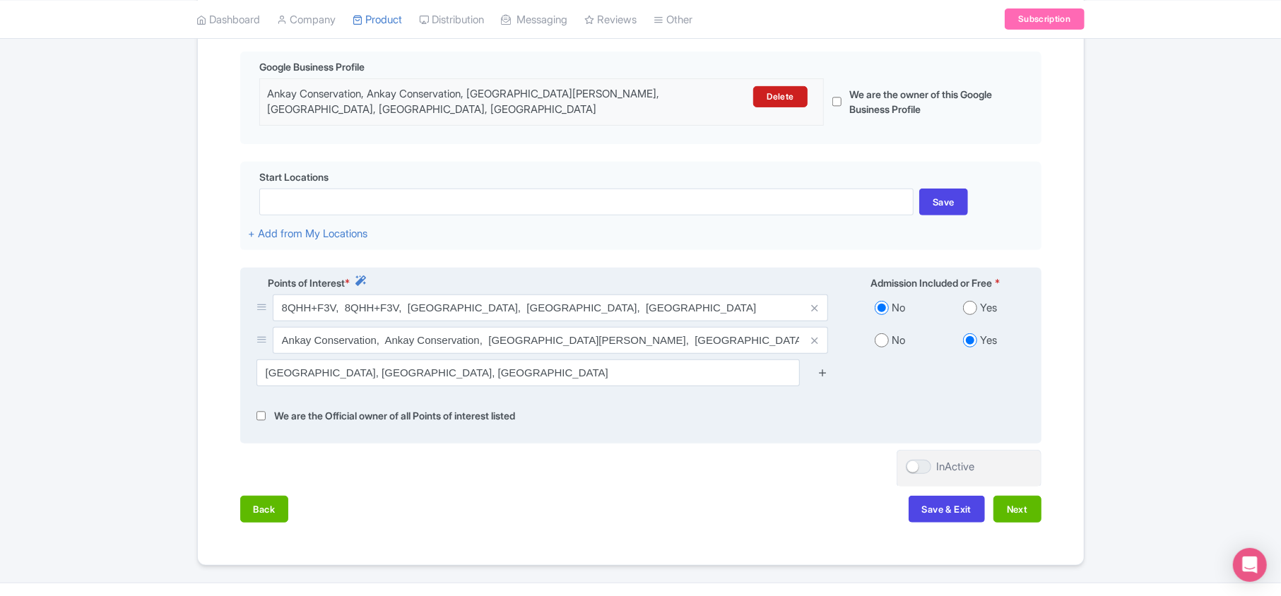
click at [635, 373] on icon at bounding box center [822, 372] width 11 height 11
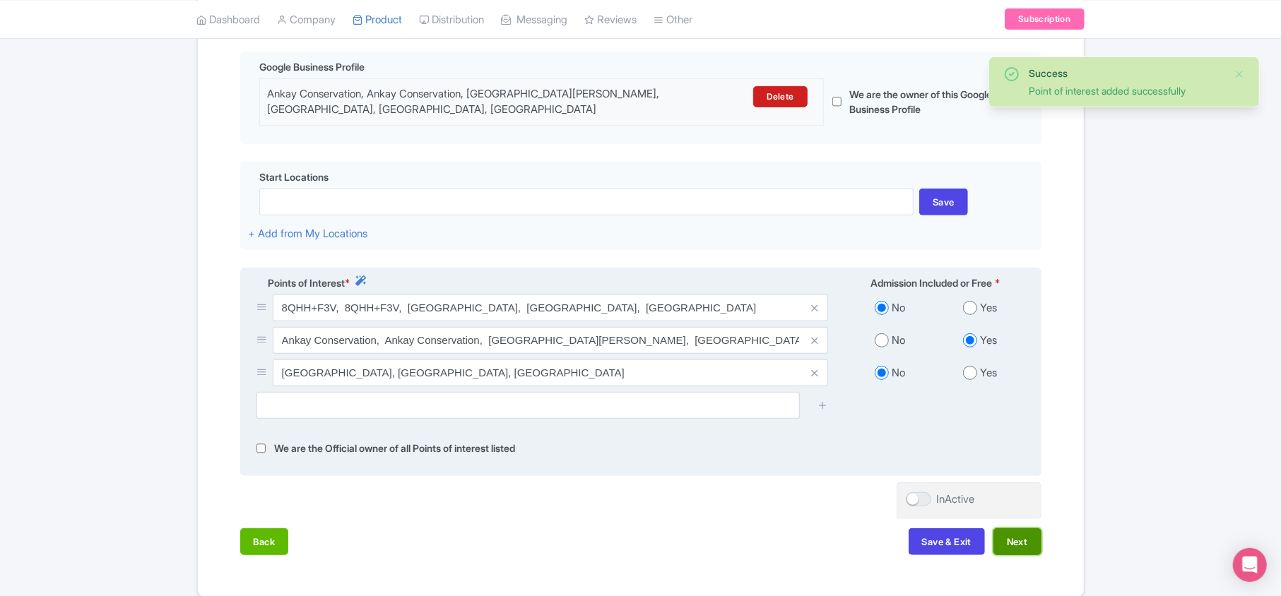
click at [635, 553] on button "Next" at bounding box center [1017, 541] width 48 height 27
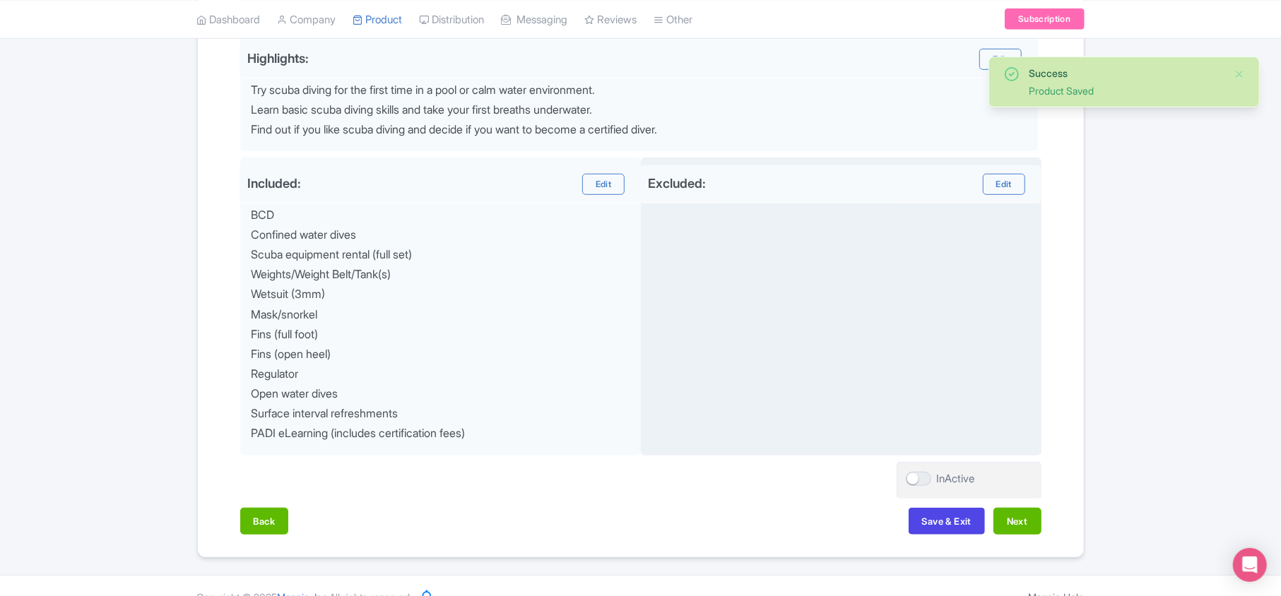
scroll to position [611, 0]
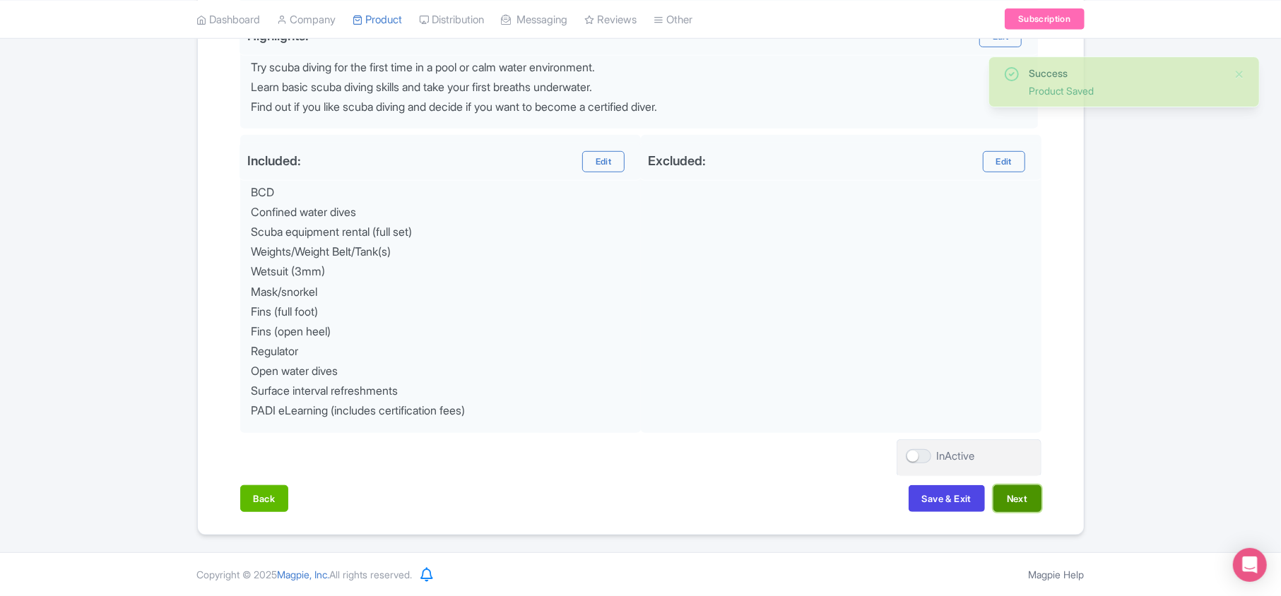
click at [635, 497] on button "Next" at bounding box center [1017, 498] width 48 height 27
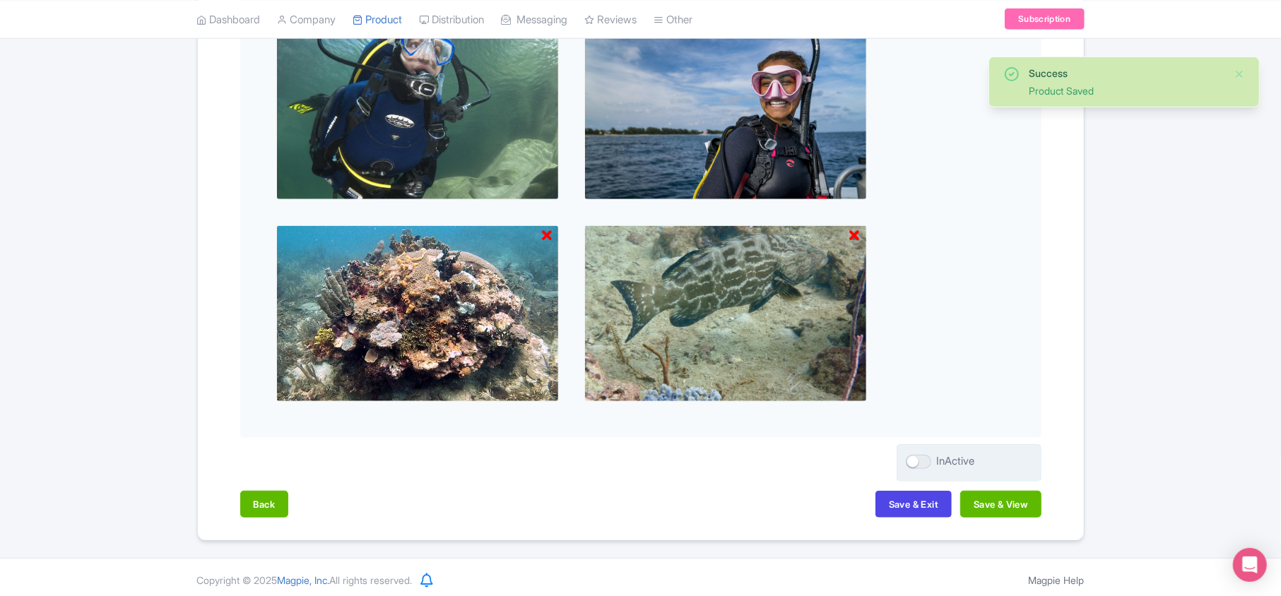
scroll to position [810, 0]
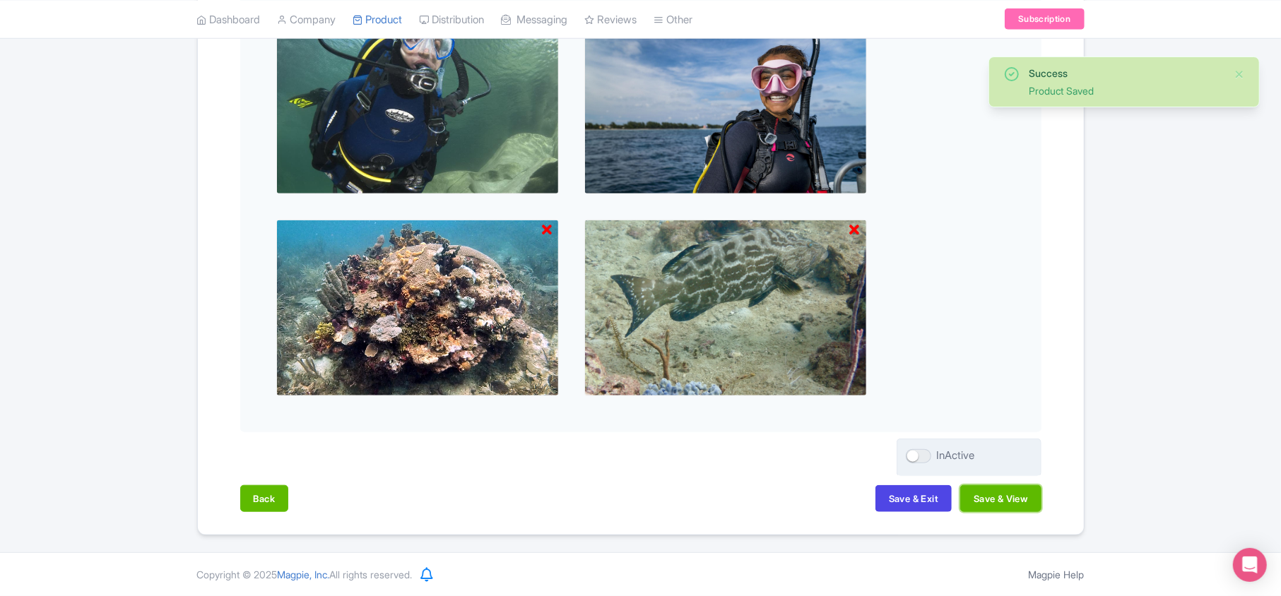
click at [635, 502] on button "Save & View" at bounding box center [1000, 498] width 81 height 27
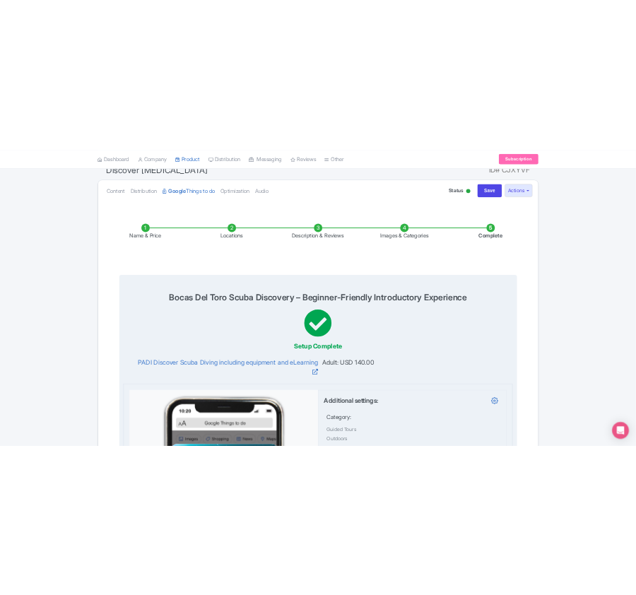
scroll to position [0, 0]
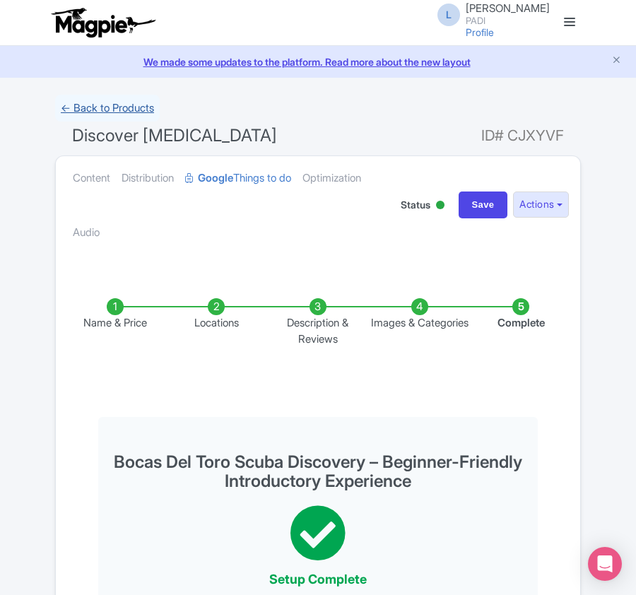
click at [95, 107] on link "← Back to Products" at bounding box center [107, 109] width 105 height 28
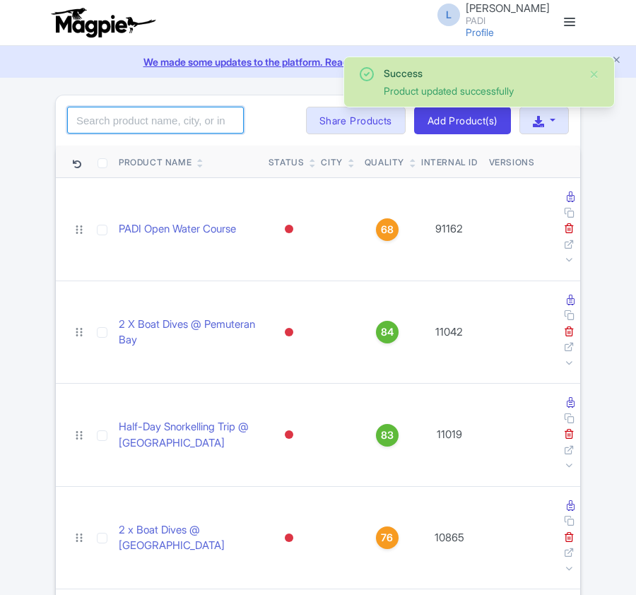
click at [154, 128] on input "search" at bounding box center [155, 120] width 177 height 27
paste input "110756"
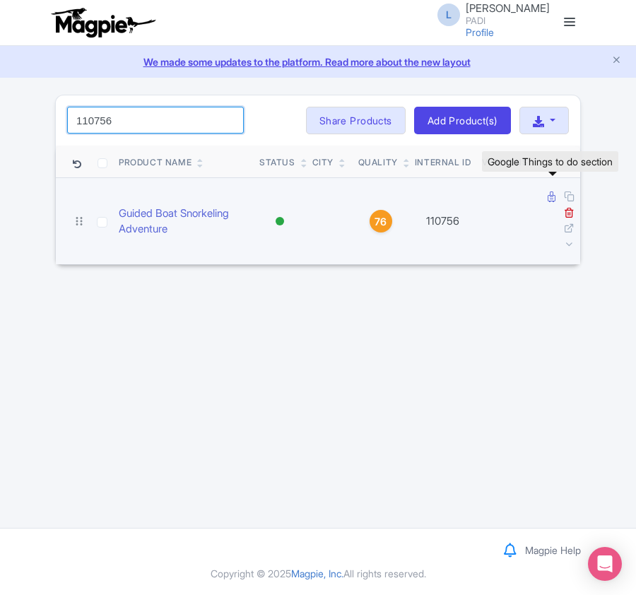
type input "110756"
click at [554, 199] on icon at bounding box center [552, 196] width 8 height 11
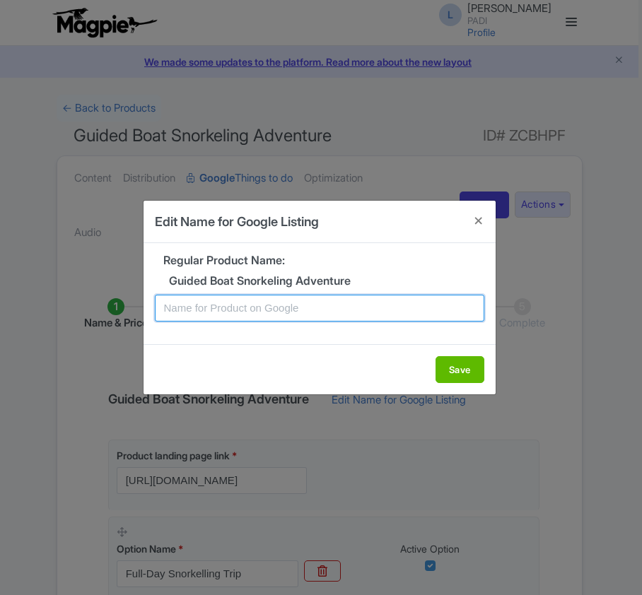
click at [289, 312] on input "text" at bounding box center [319, 308] width 329 height 27
paste input "Western Cape Snorkelling Excursion – Full-Day Boat Snorkelling Trip from Cape T…"
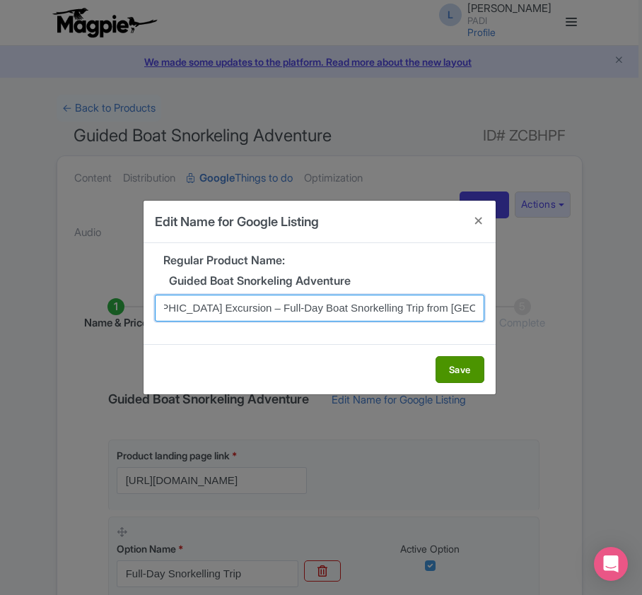
type input "Western Cape Snorkelling Excursion – Full-Day Boat Snorkelling Trip from Cape T…"
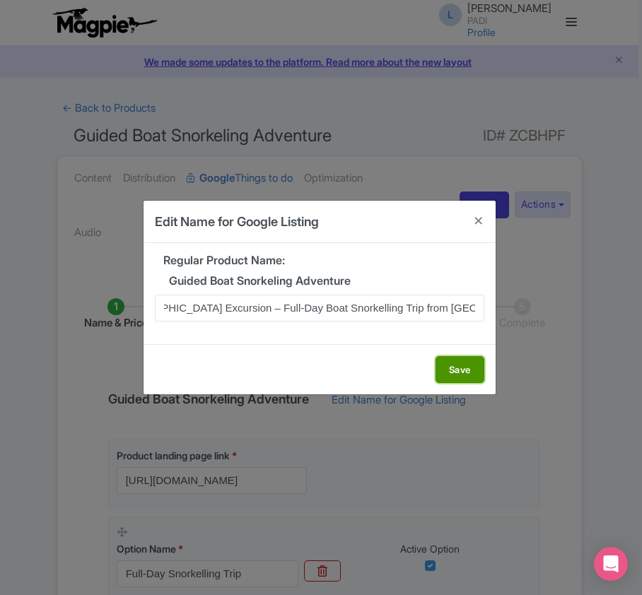
click at [451, 373] on button "Save" at bounding box center [459, 369] width 49 height 27
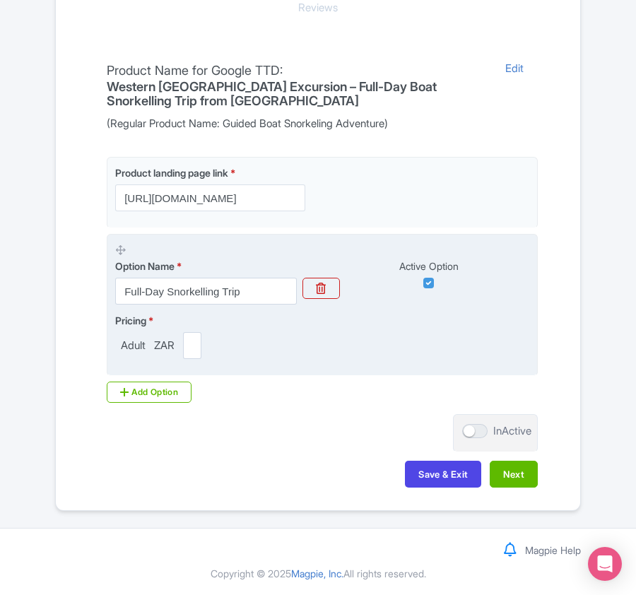
scroll to position [334, 0]
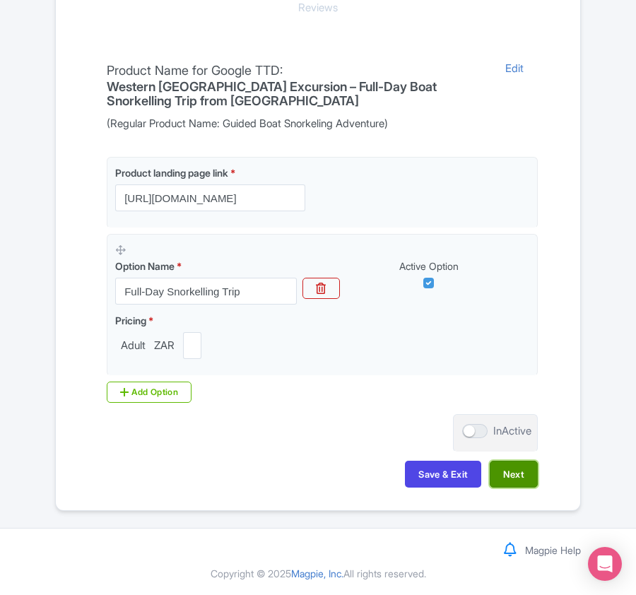
click at [509, 471] on button "Next" at bounding box center [514, 474] width 48 height 27
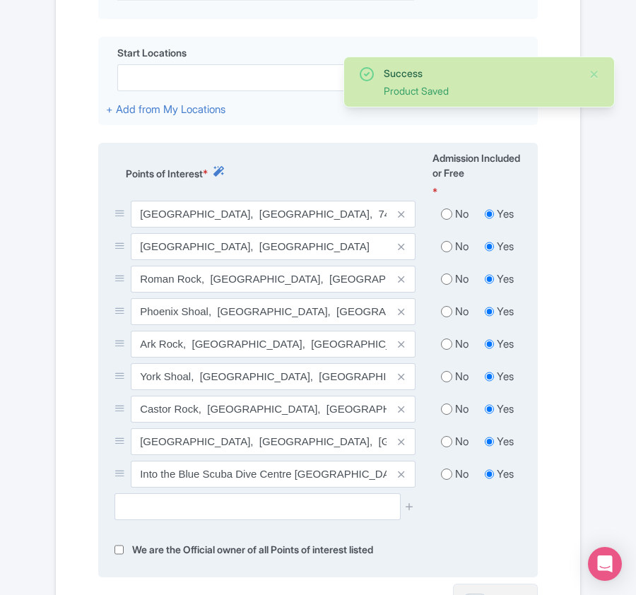
scroll to position [523, 0]
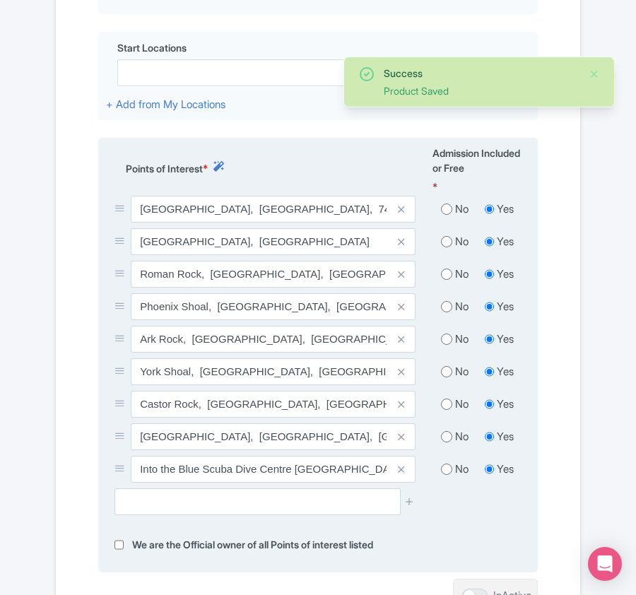
click at [448, 213] on input "radio" at bounding box center [446, 209] width 11 height 14
radio input "true"
click at [448, 249] on input "radio" at bounding box center [446, 242] width 11 height 14
radio input "true"
click at [448, 281] on input "radio" at bounding box center [446, 274] width 11 height 14
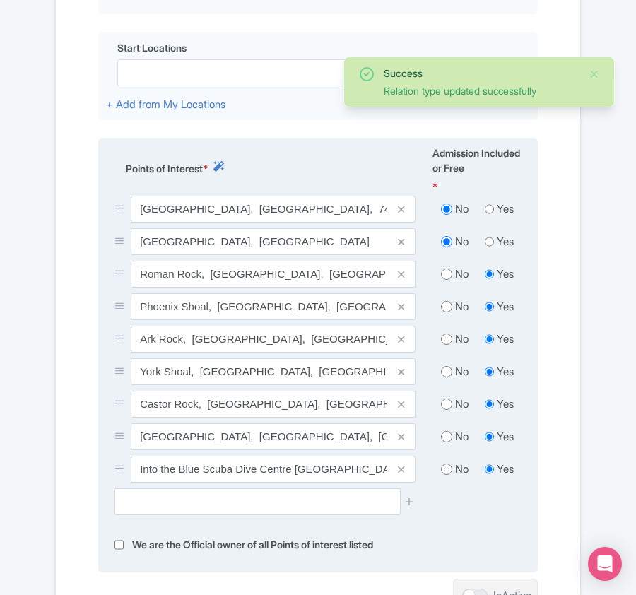
radio input "true"
click at [448, 303] on input "radio" at bounding box center [446, 307] width 11 height 14
radio input "true"
click at [444, 339] on input "radio" at bounding box center [446, 339] width 11 height 14
radio input "true"
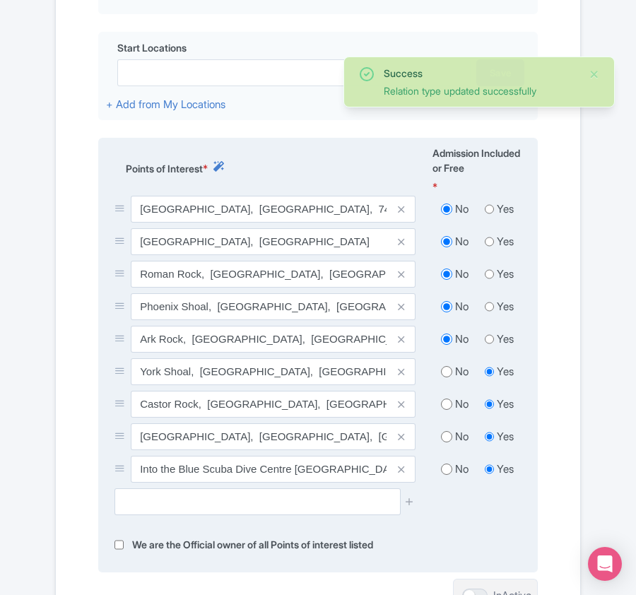
click at [439, 368] on div "No Yes" at bounding box center [477, 374] width 106 height 33
click at [445, 377] on input "radio" at bounding box center [446, 372] width 11 height 14
radio input "true"
click at [444, 410] on input "radio" at bounding box center [446, 404] width 11 height 14
radio input "true"
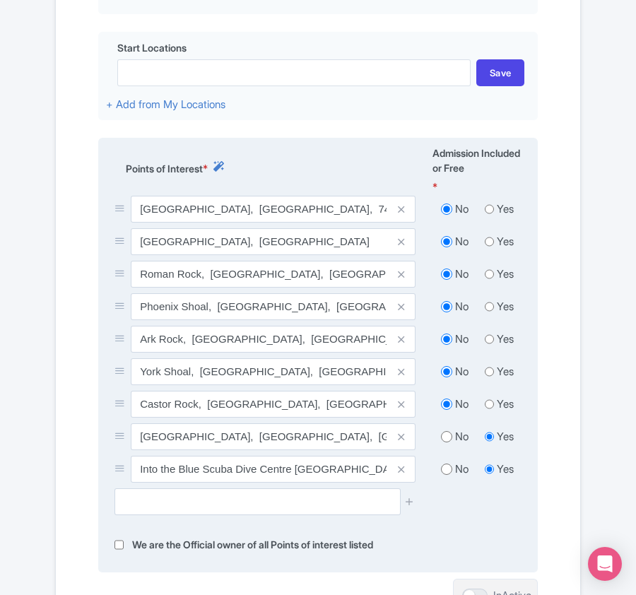
click at [447, 439] on input "radio" at bounding box center [446, 437] width 11 height 14
radio input "true"
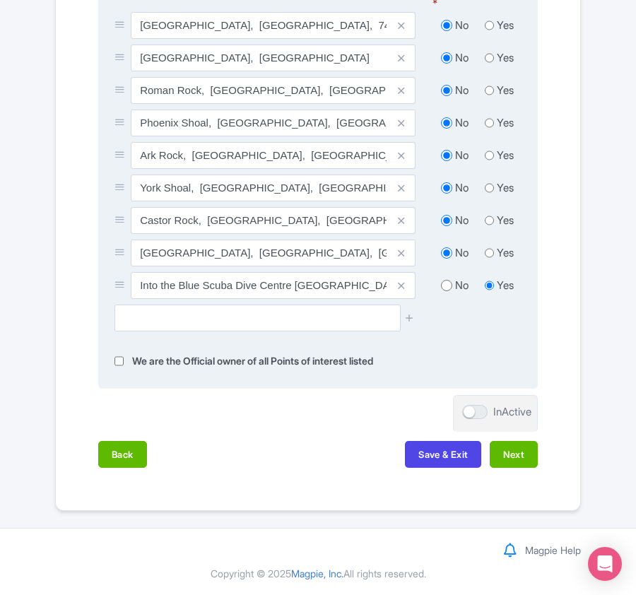
scroll to position [711, 0]
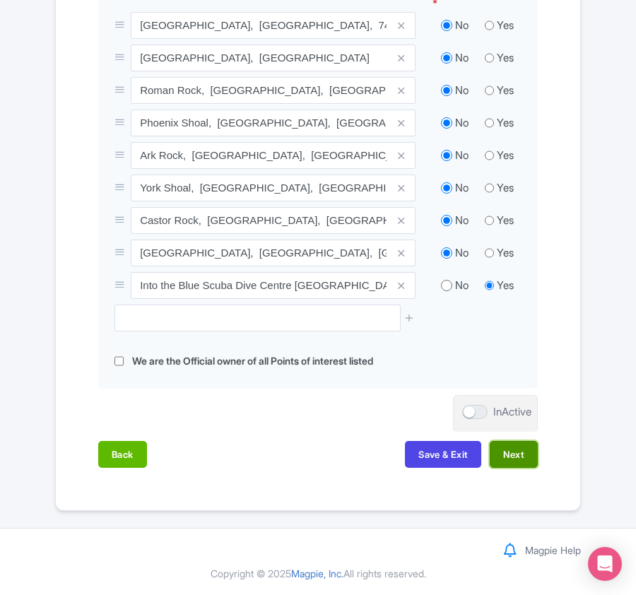
click at [515, 455] on button "Next" at bounding box center [514, 454] width 48 height 27
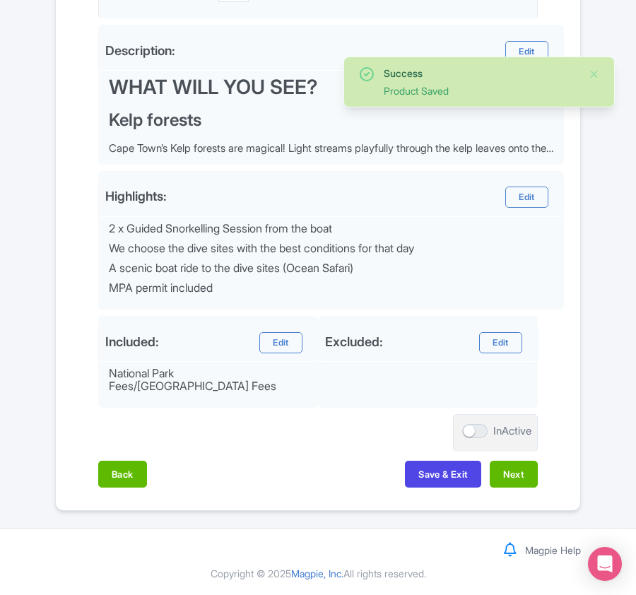
scroll to position [501, 0]
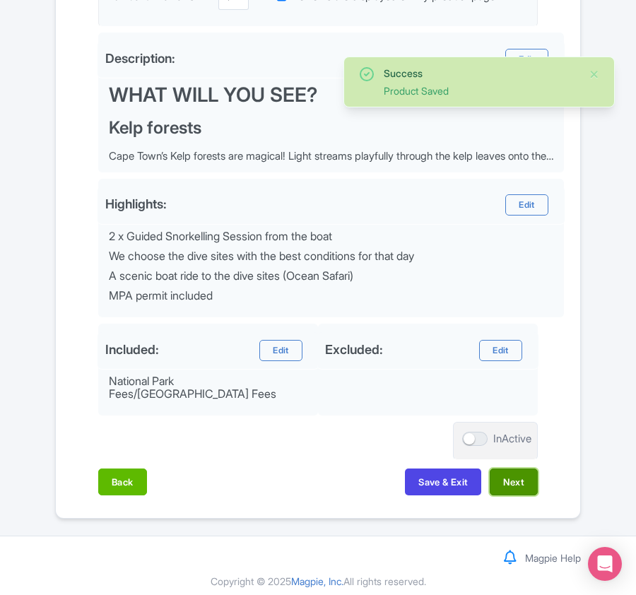
click at [521, 470] on button "Next" at bounding box center [514, 481] width 48 height 27
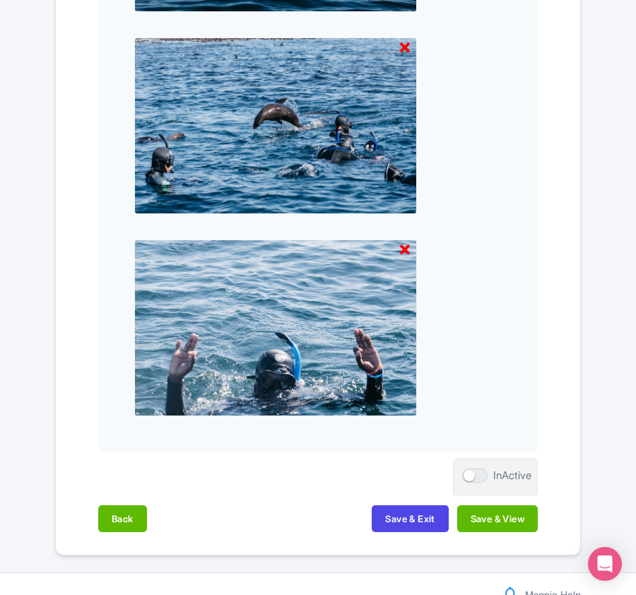
scroll to position [1877, 0]
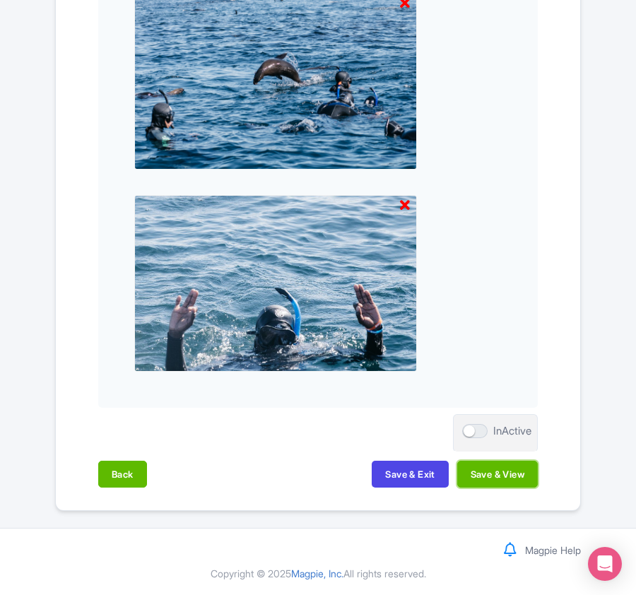
click at [515, 473] on button "Save & View" at bounding box center [497, 474] width 81 height 27
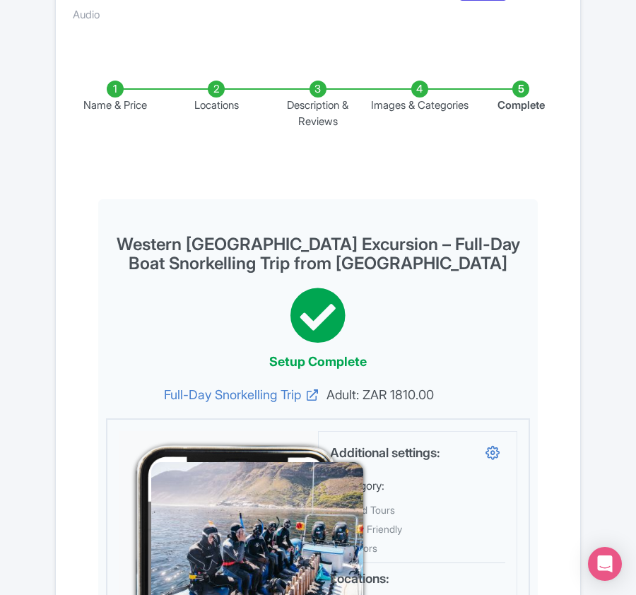
scroll to position [0, 0]
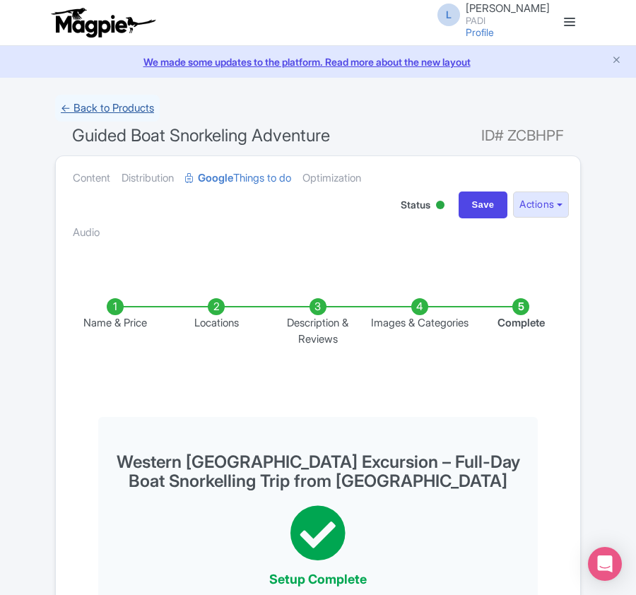
click at [85, 103] on link "← Back to Products" at bounding box center [107, 109] width 105 height 28
